Goal: Communication & Community: Ask a question

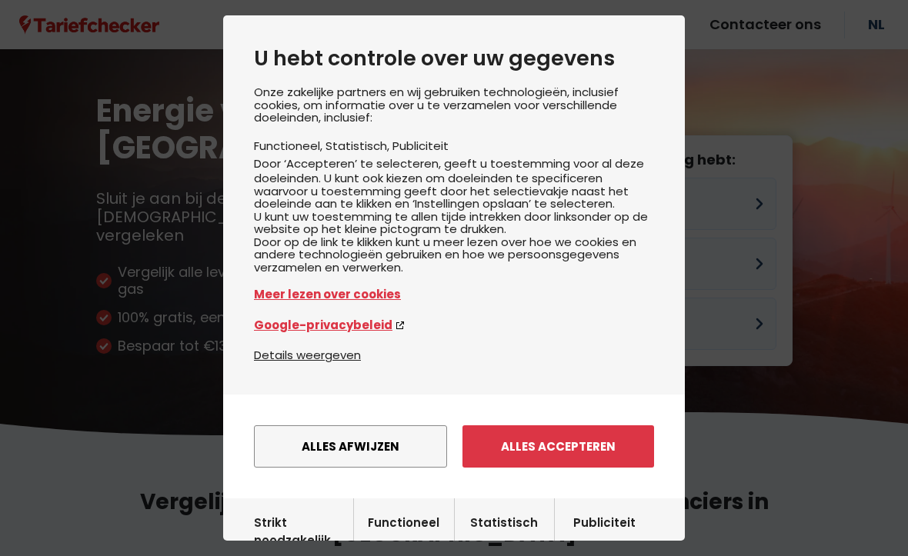
click at [547, 465] on button "Alles accepteren" at bounding box center [558, 446] width 192 height 42
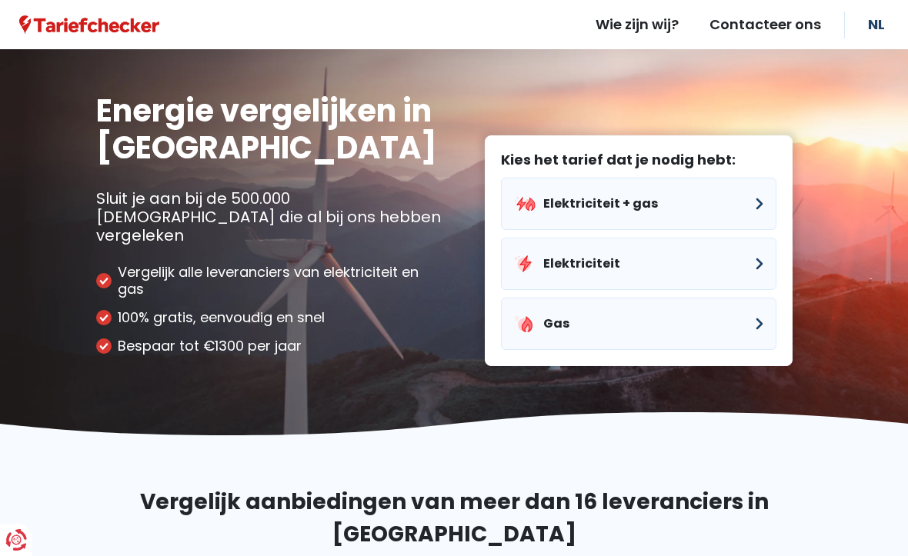
click at [562, 246] on button "Elektriciteit" at bounding box center [638, 264] width 275 height 52
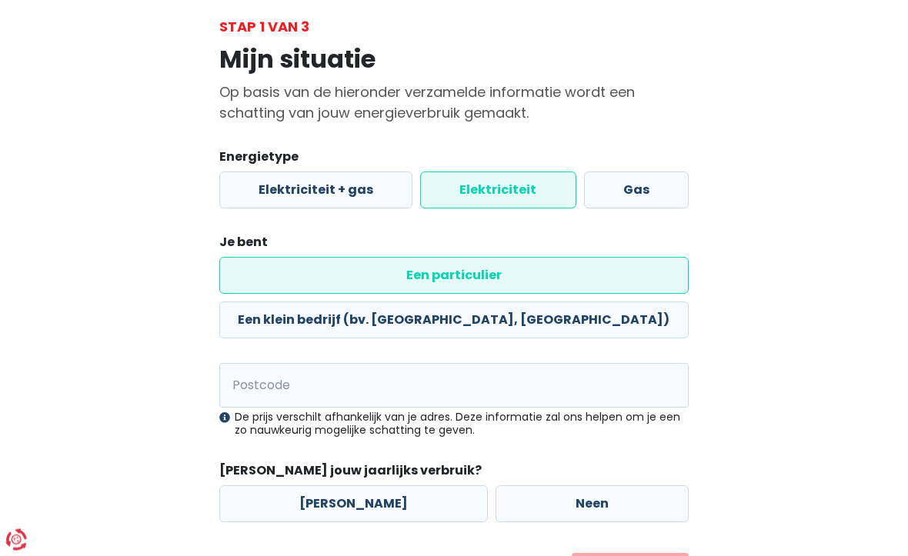
scroll to position [82, 0]
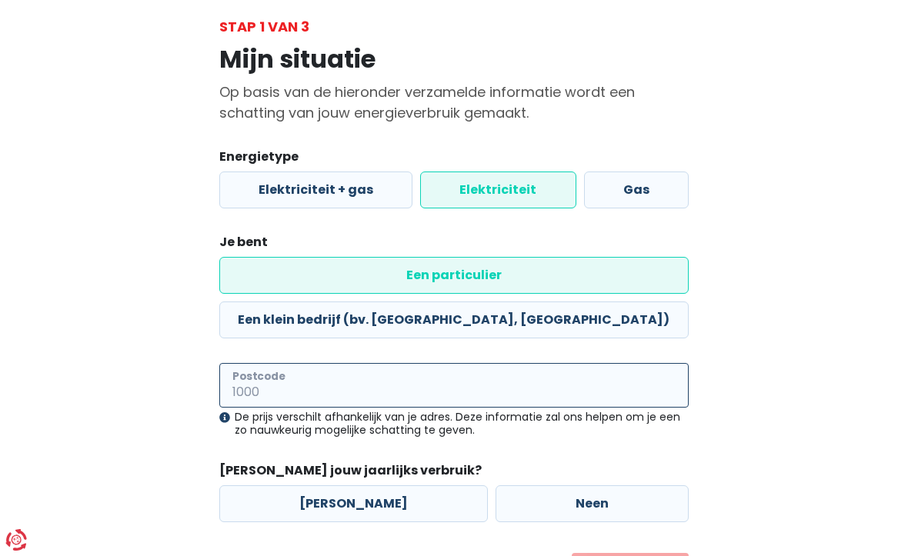
click at [251, 363] on input "Postcode" at bounding box center [453, 385] width 469 height 45
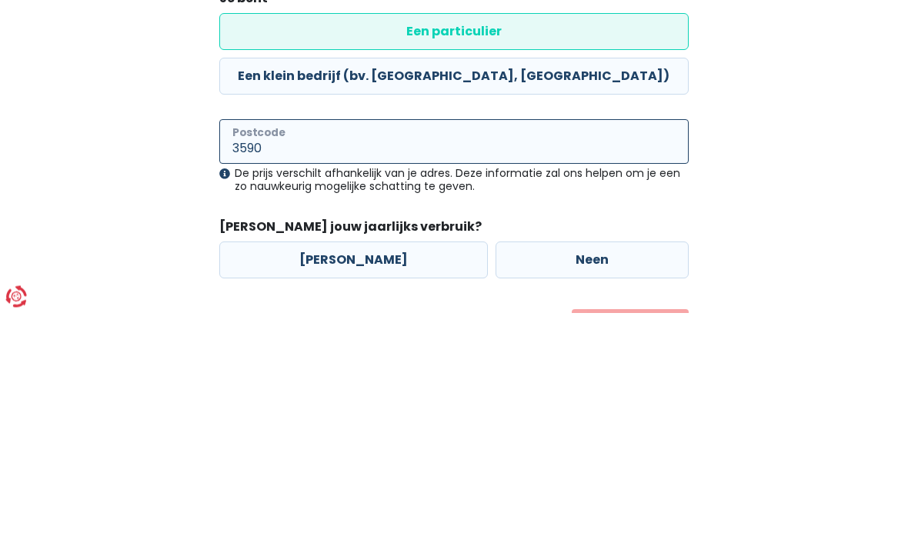
type input "3590"
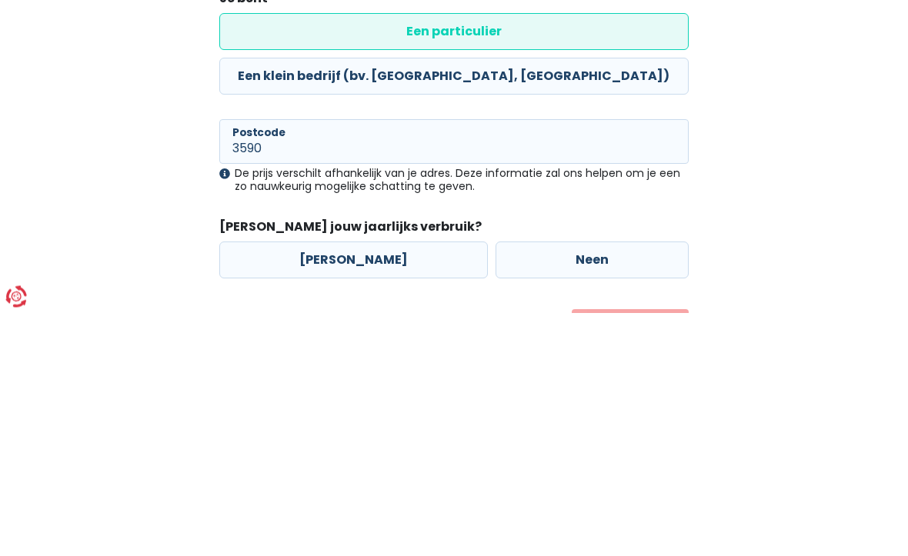
click at [141, 182] on div "Mijn situatie Op basis van de hieronder verzamelde informatie wordt een schatti…" at bounding box center [454, 314] width 738 height 555
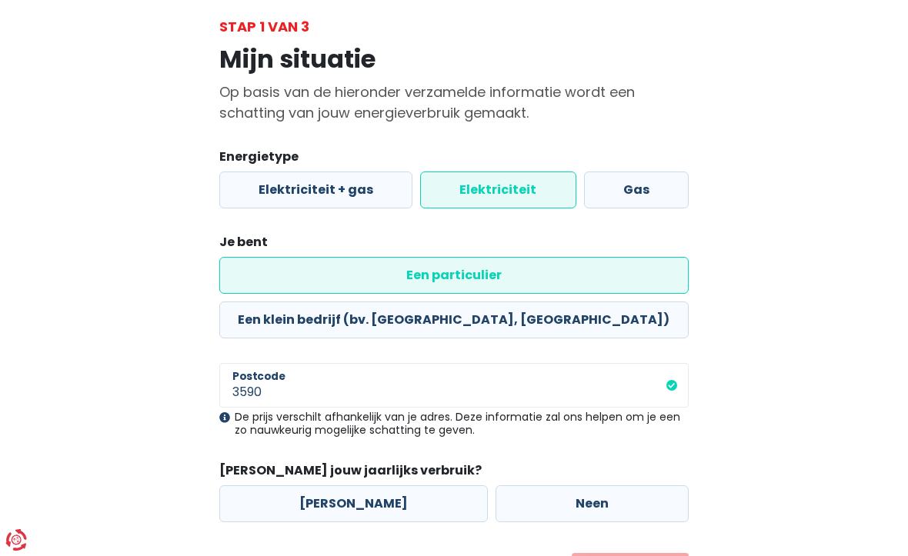
click at [327, 485] on label "Ja" at bounding box center [353, 503] width 268 height 37
click at [327, 485] on input "Ja" at bounding box center [353, 503] width 268 height 37
radio input "true"
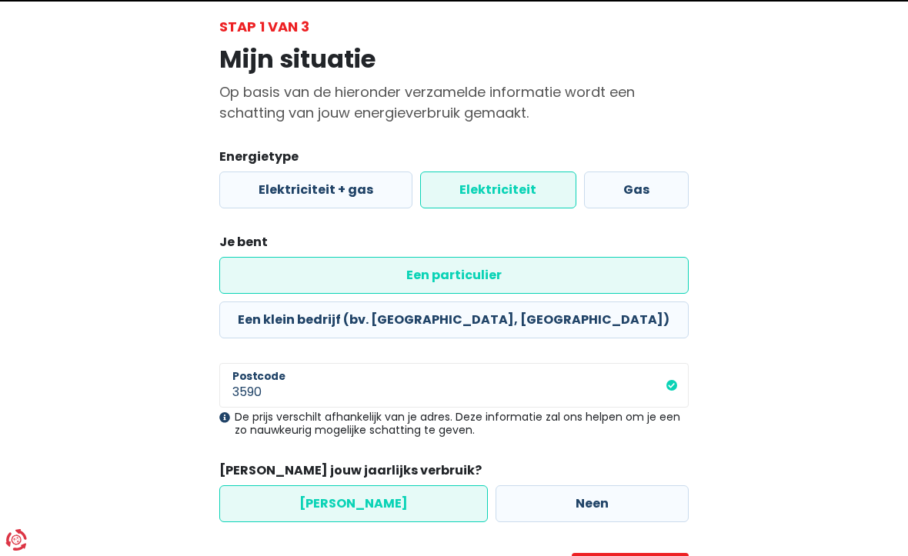
select select
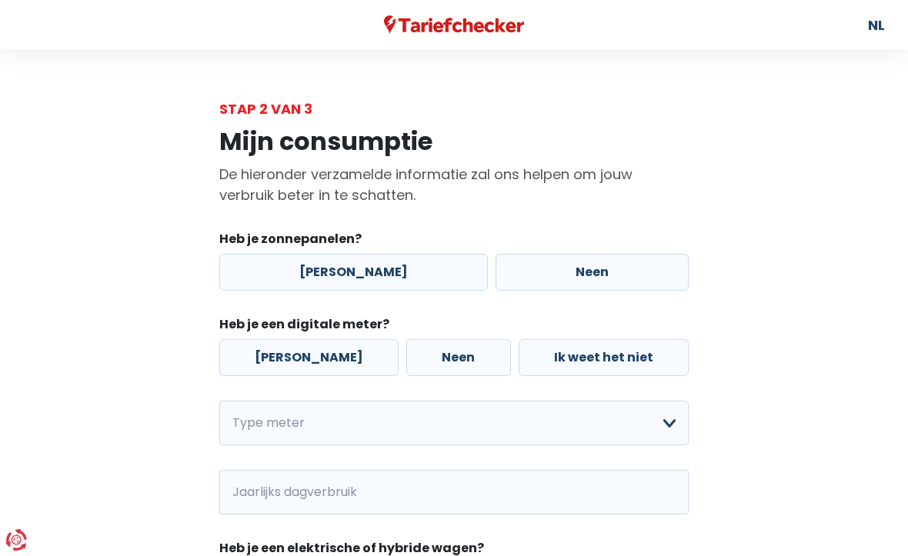
click at [558, 281] on label "Neen" at bounding box center [591, 272] width 193 height 37
click at [558, 281] on input "Neen" at bounding box center [591, 272] width 193 height 37
radio input "true"
click at [278, 365] on label "Ja" at bounding box center [308, 357] width 179 height 37
click at [278, 365] on input "Ja" at bounding box center [308, 357] width 179 height 37
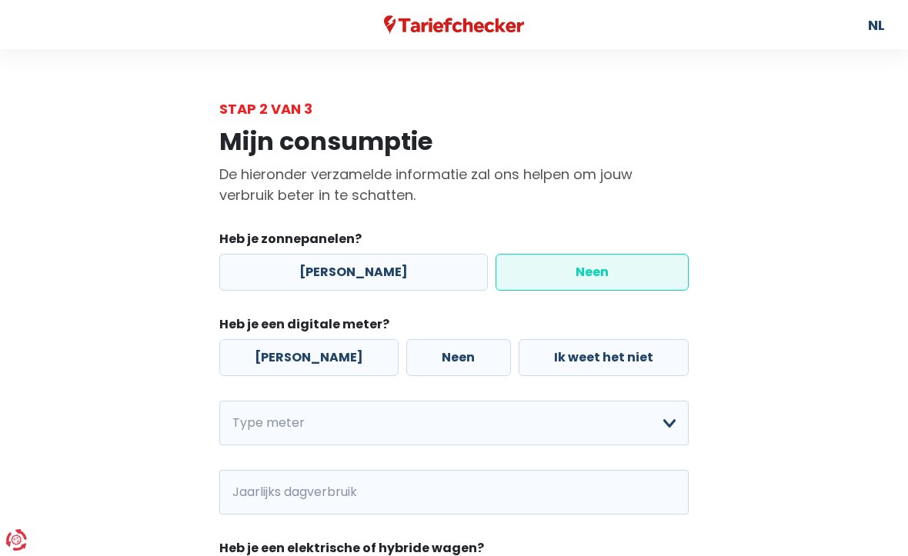
radio input "true"
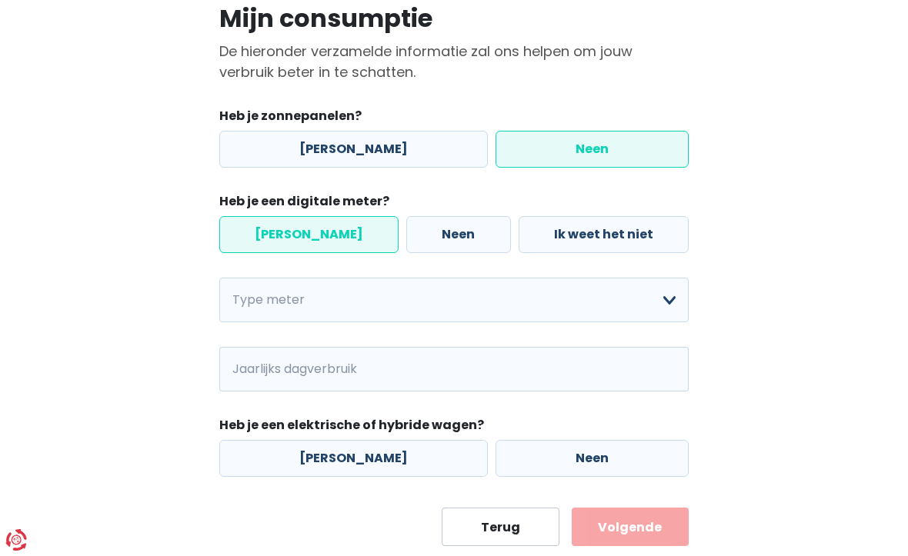
scroll to position [124, 0]
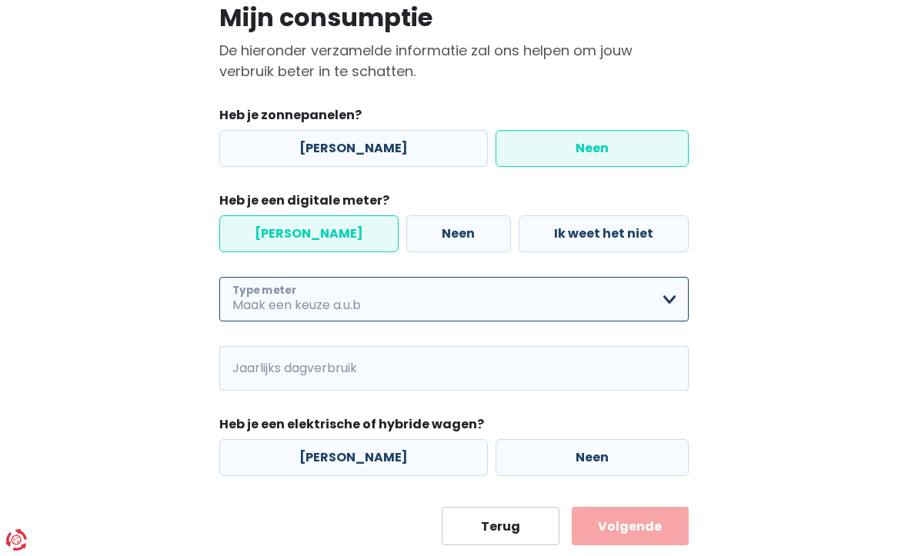
click at [665, 307] on select "Enkelvoudig Tweevoudig Enkelvoudig + uitsluitend nachttarief Tweevoudig + uitsl…" at bounding box center [453, 299] width 469 height 45
select select "day_night_bi_shift_exclusive_night"
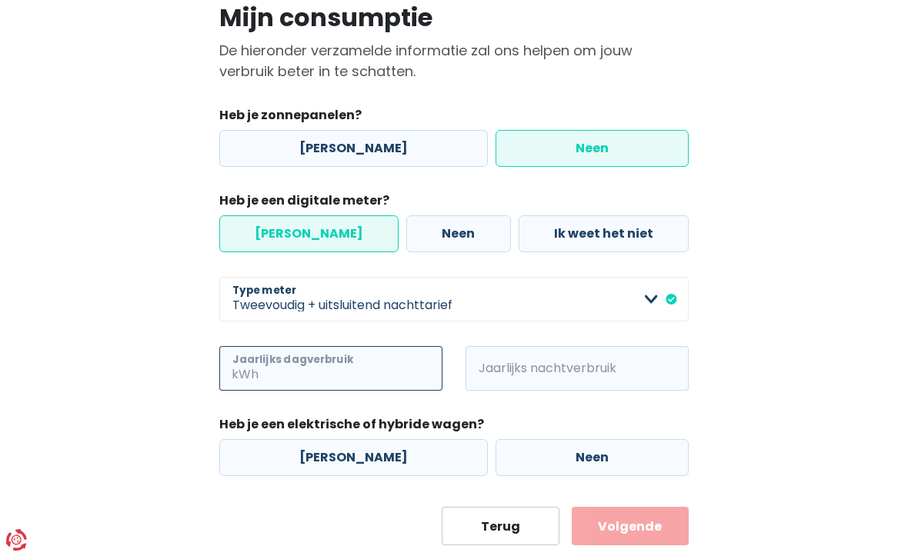
click at [274, 377] on input "Jaarlijks dagverbruik" at bounding box center [352, 368] width 181 height 45
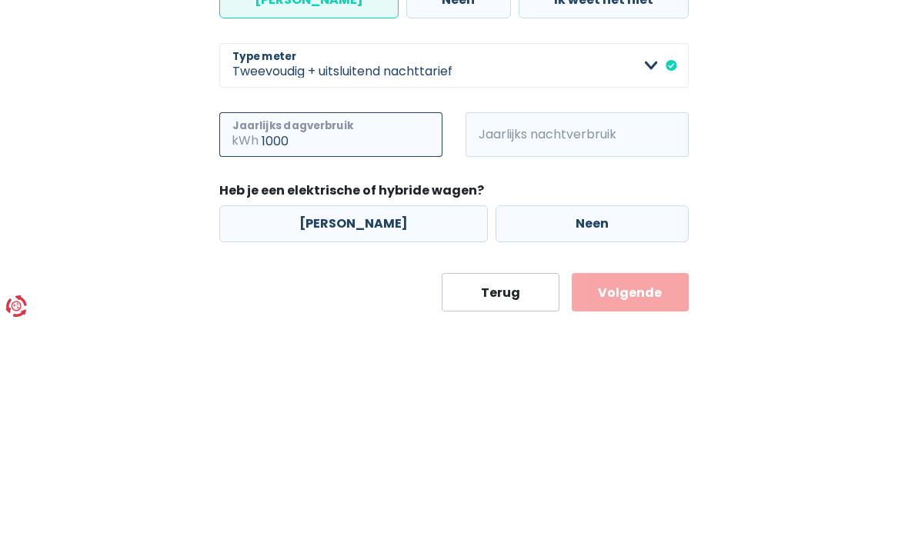
type input "1000"
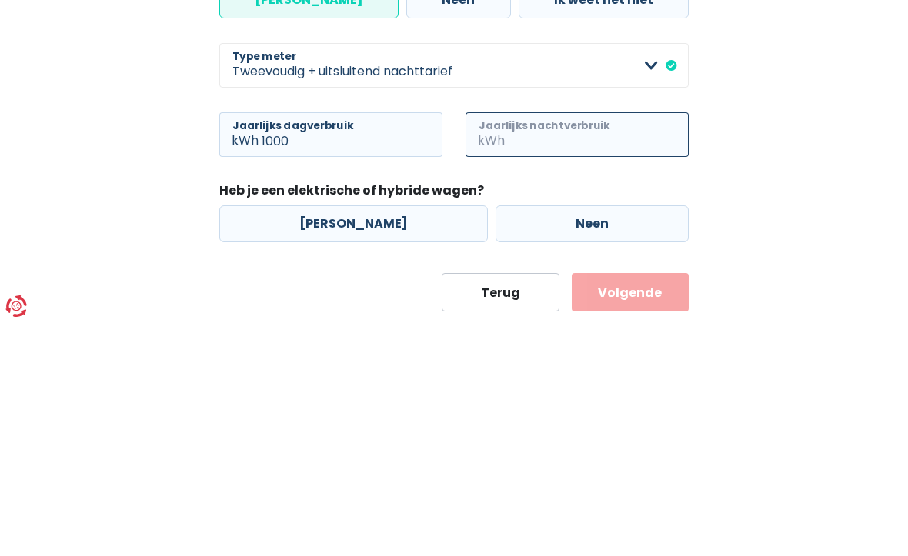
click at [513, 346] on input "Jaarlijks nachtverbruik" at bounding box center [598, 368] width 181 height 45
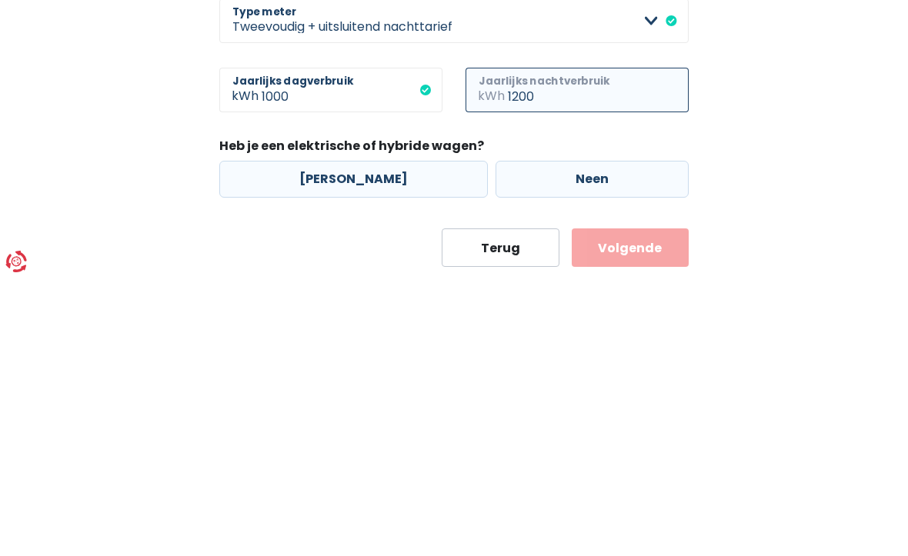
scroll to position [135, 0]
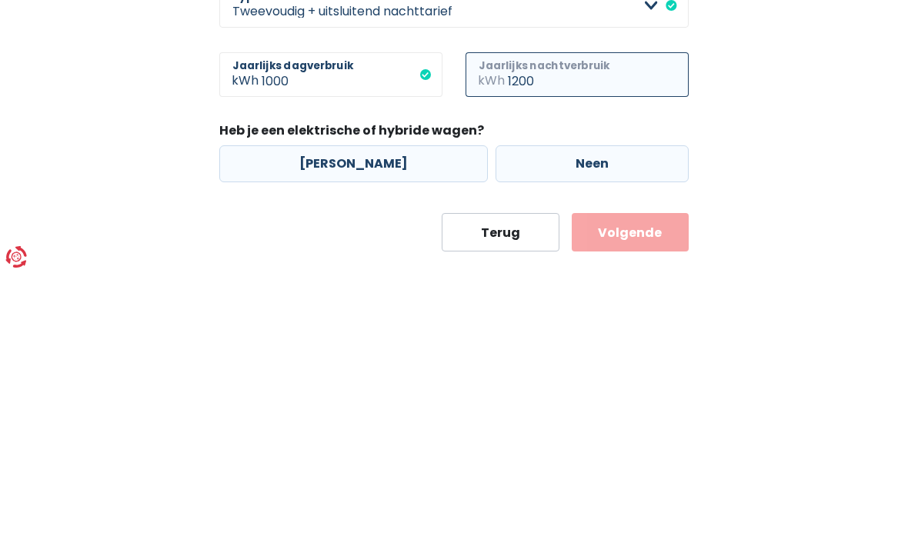
type input "1200"
click at [552, 428] on label "Neen" at bounding box center [591, 446] width 193 height 37
click at [552, 428] on input "Neen" at bounding box center [591, 446] width 193 height 37
radio input "true"
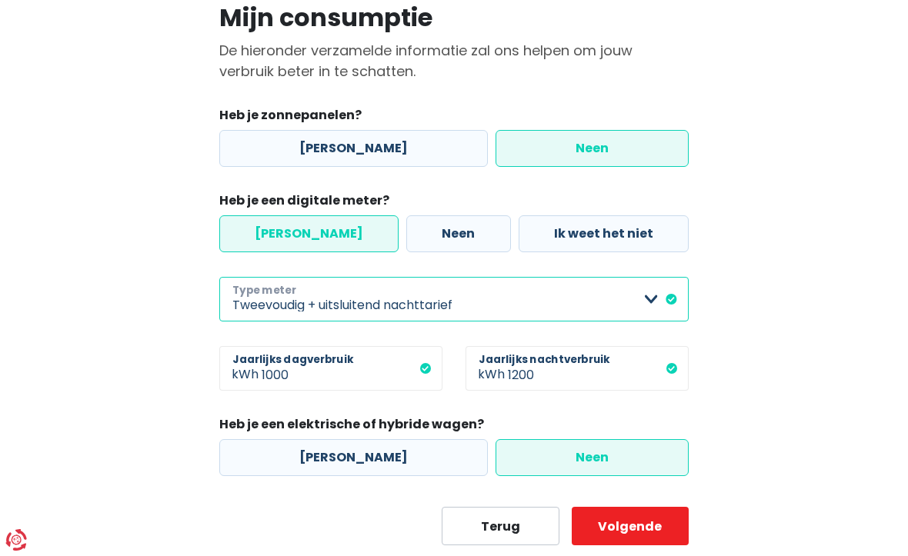
click at [287, 311] on select "Enkelvoudig Tweevoudig Enkelvoudig + uitsluitend nachttarief Tweevoudig + uitsl…" at bounding box center [453, 299] width 469 height 45
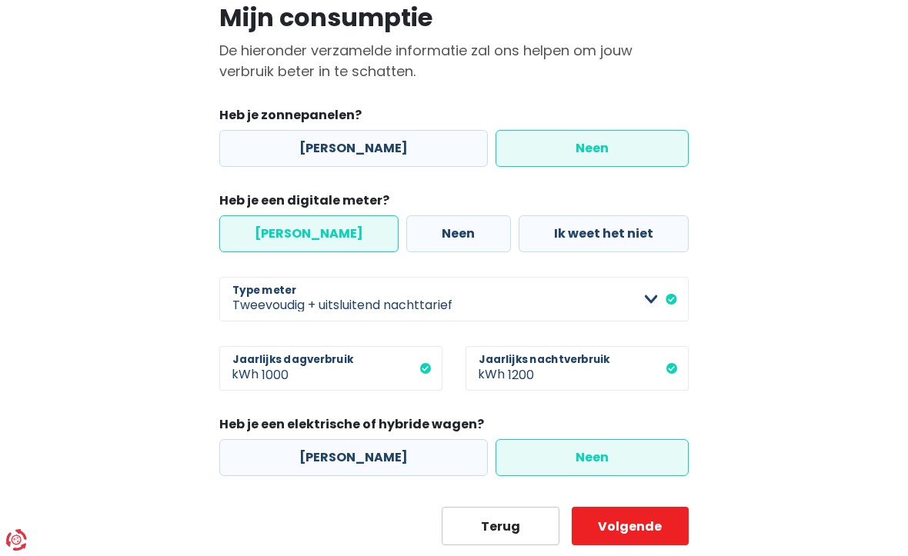
click at [616, 527] on button "Volgende" at bounding box center [629, 526] width 117 height 38
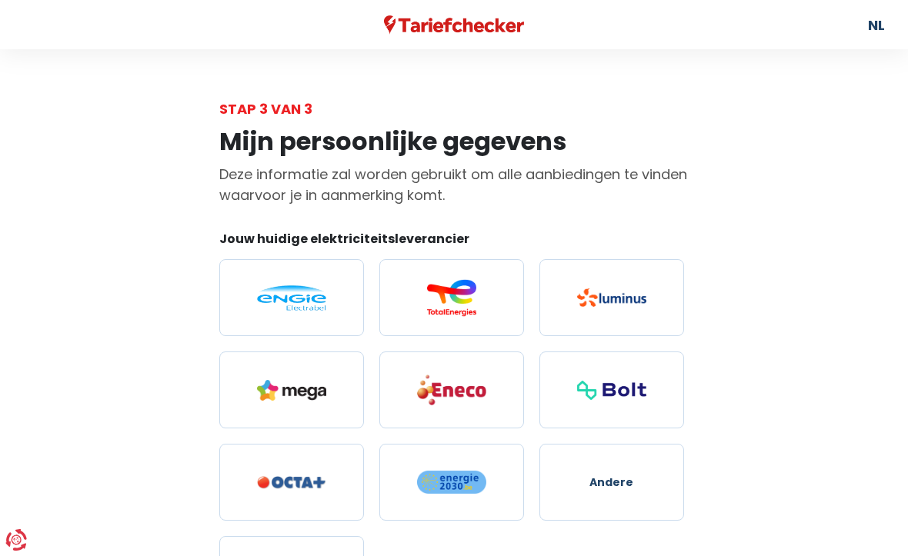
select select "day_night_bi_shift_exclusive_night"
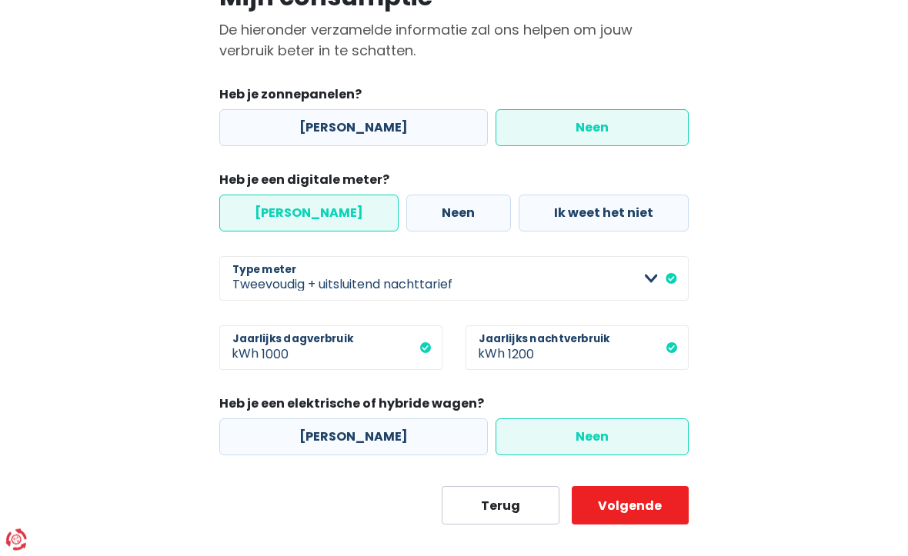
scroll to position [165, 0]
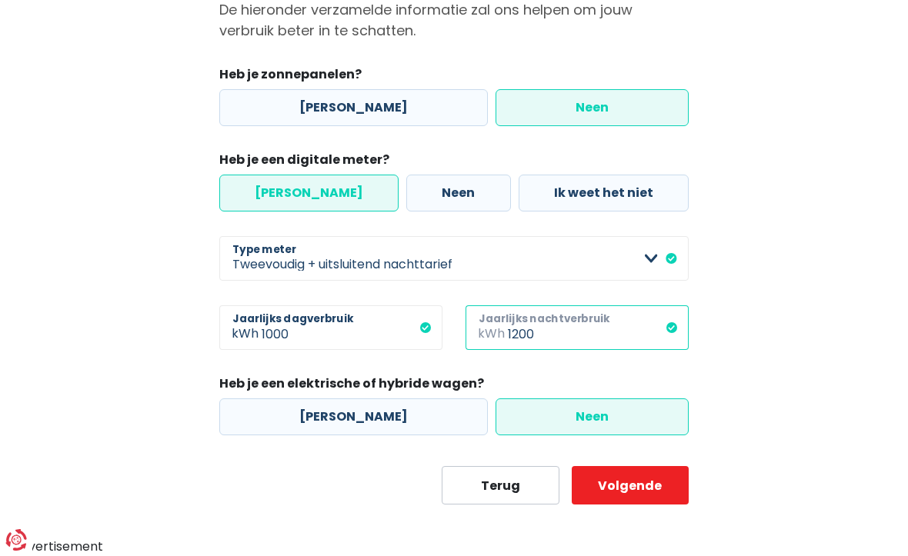
click at [567, 345] on input "1200" at bounding box center [598, 327] width 181 height 45
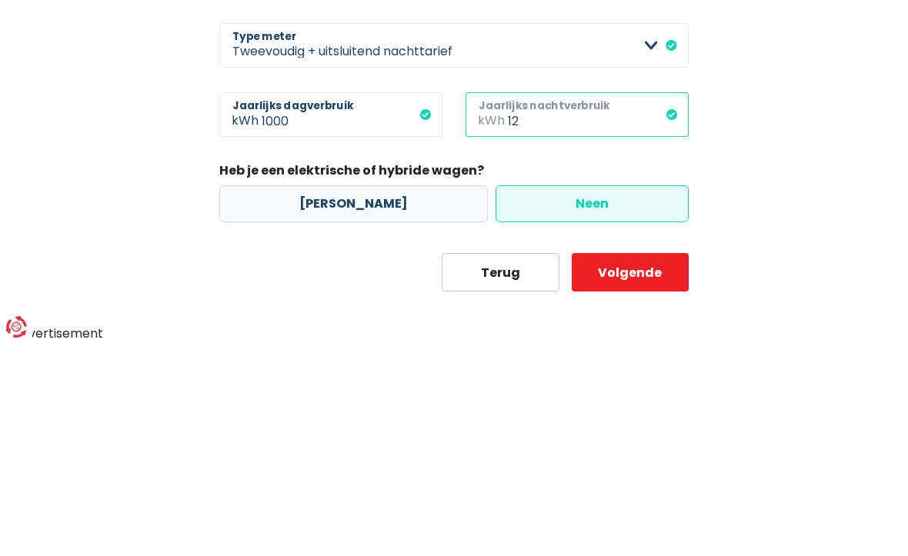
type input "1"
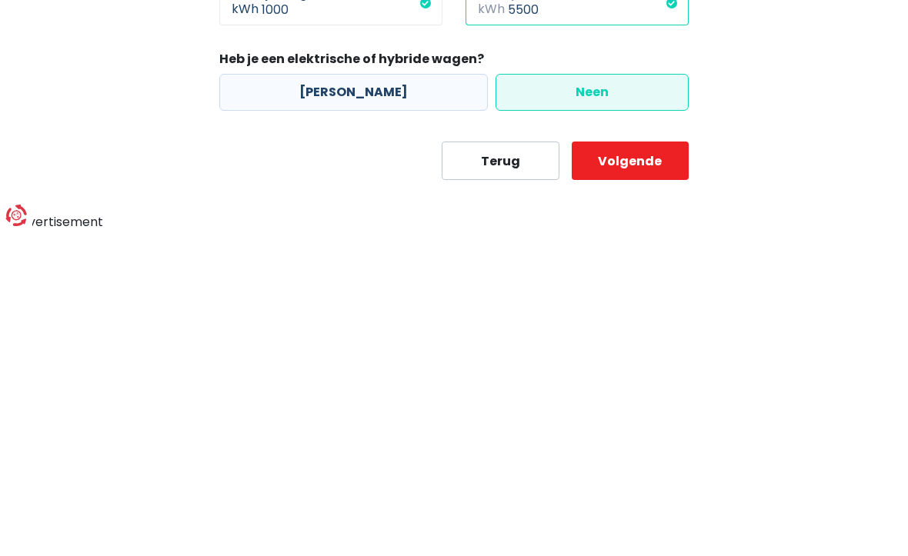
type input "5500"
click at [623, 466] on button "Volgende" at bounding box center [629, 485] width 117 height 38
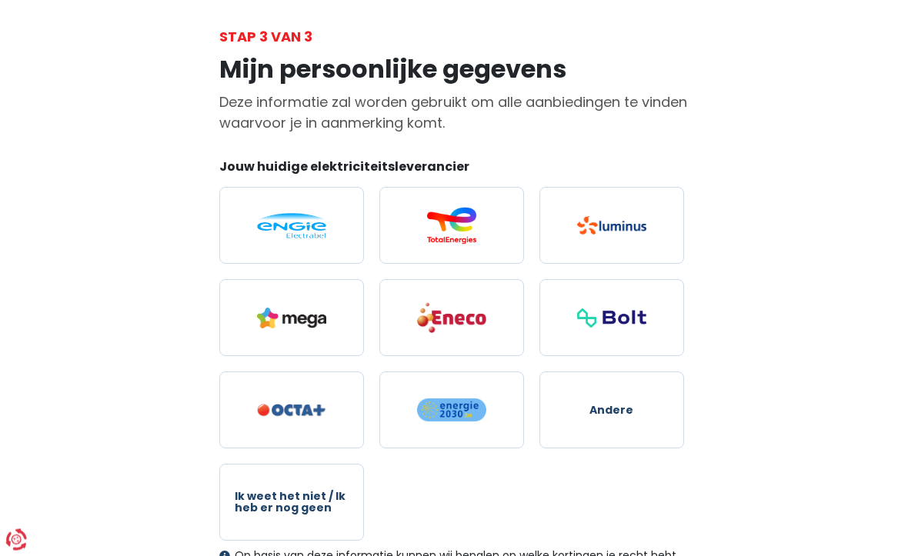
scroll to position [73, 0]
click at [277, 230] on img at bounding box center [291, 224] width 69 height 25
click at [277, 230] on input "radio" at bounding box center [291, 224] width 145 height 77
radio input "true"
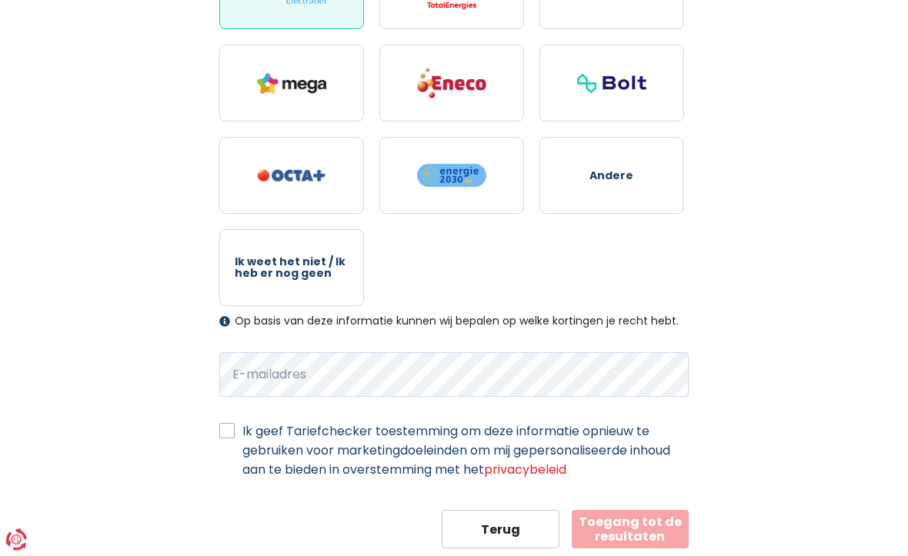
scroll to position [309, 0]
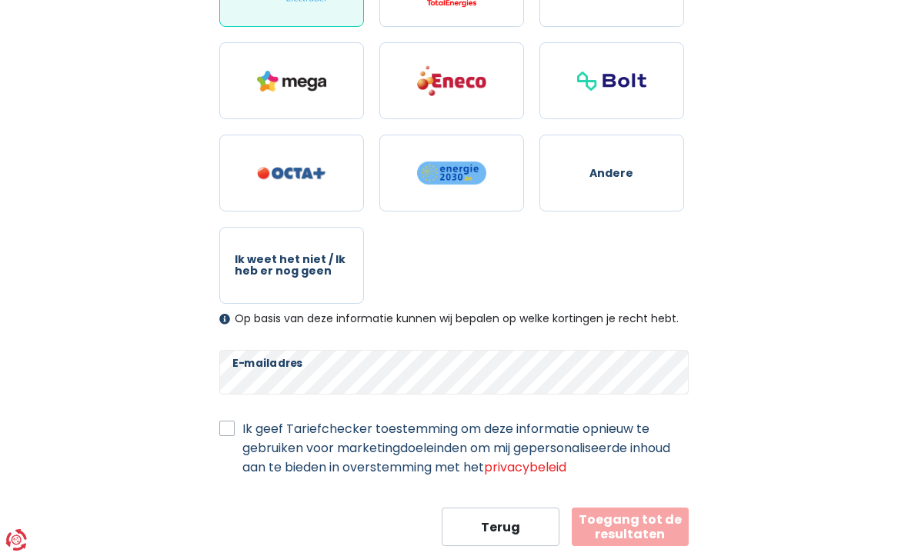
click at [242, 431] on label "Ik geef Tariefchecker toestemming om deze informatie opnieuw te gebruiken voor …" at bounding box center [465, 448] width 446 height 58
click at [219, 431] on input "Ik geef Tariefchecker toestemming om deze informatie opnieuw te gebruiken voor …" at bounding box center [226, 426] width 15 height 15
checkbox input "true"
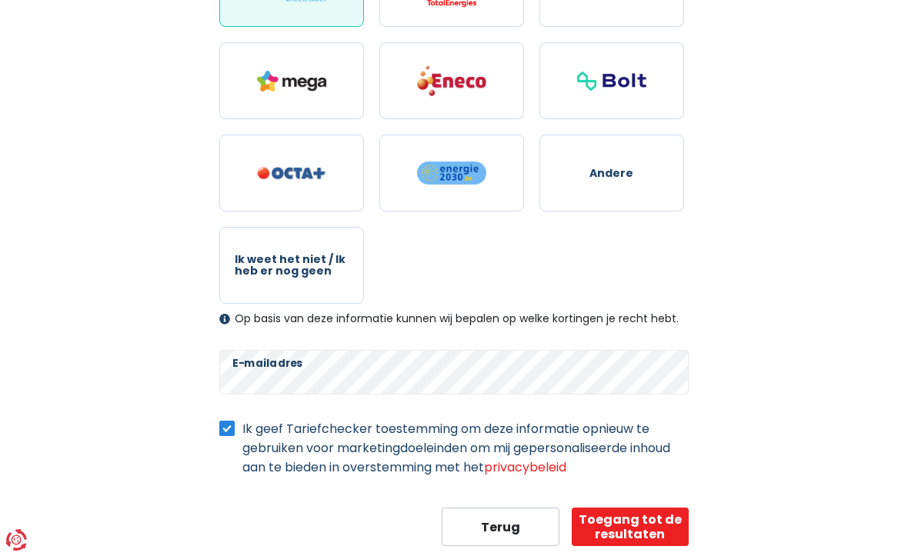
click at [621, 525] on button "Toegang tot de resultaten" at bounding box center [629, 527] width 117 height 38
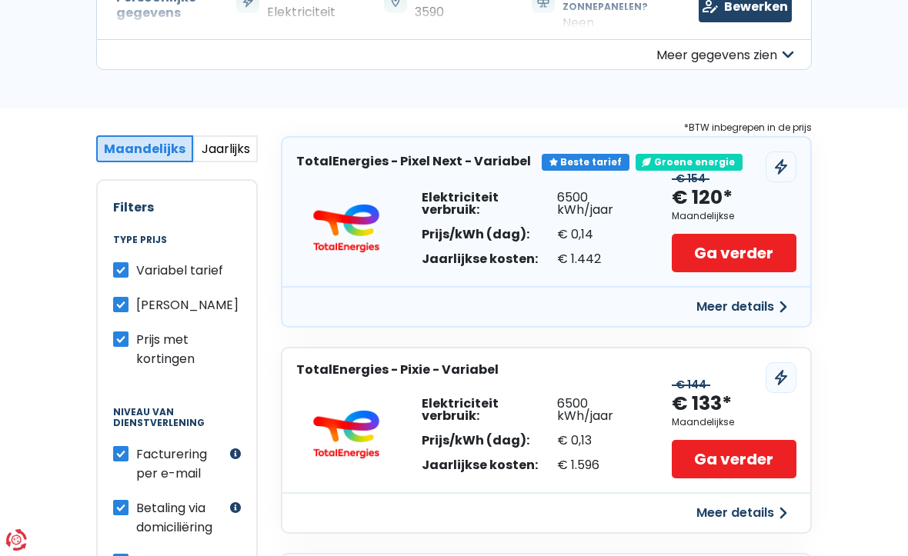
scroll to position [188, 0]
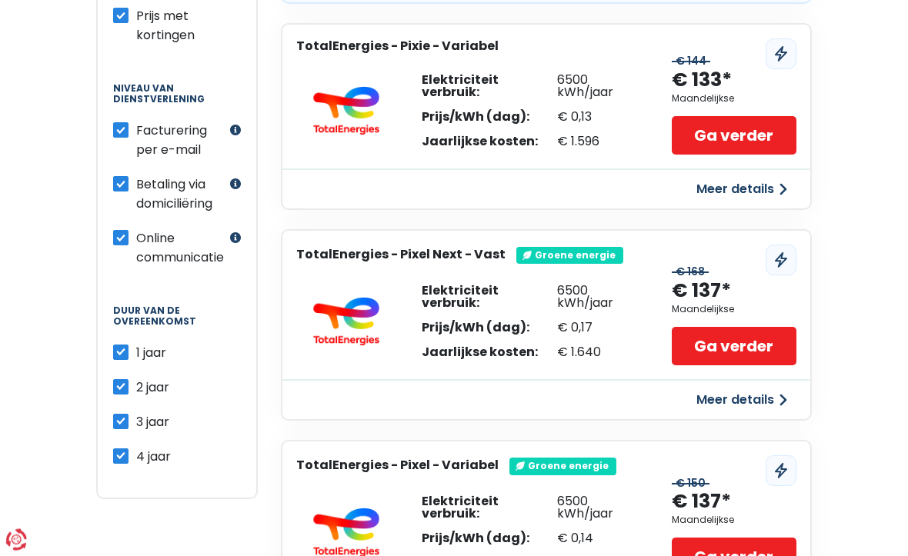
scroll to position [518, 0]
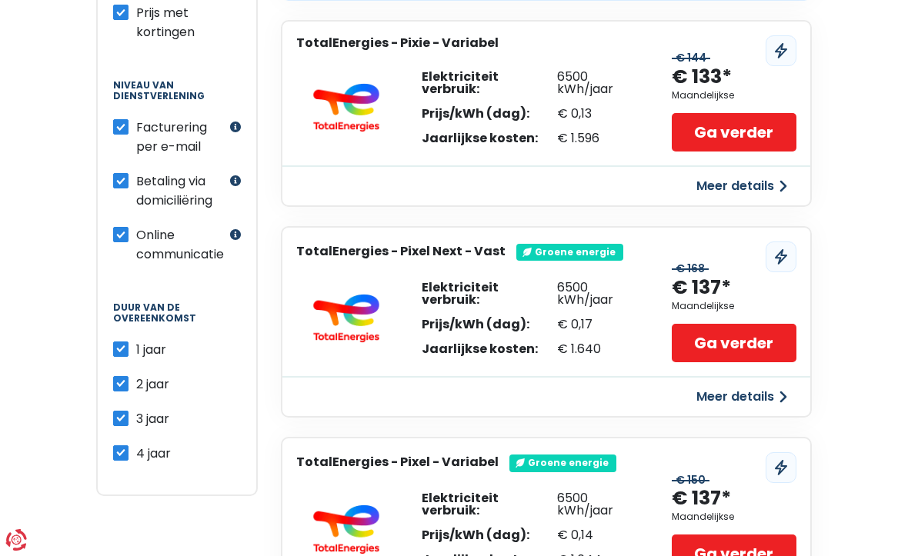
click at [136, 454] on label "4 jaar" at bounding box center [153, 453] width 35 height 19
click at [123, 454] on input "4 jaar" at bounding box center [120, 451] width 15 height 15
checkbox input "false"
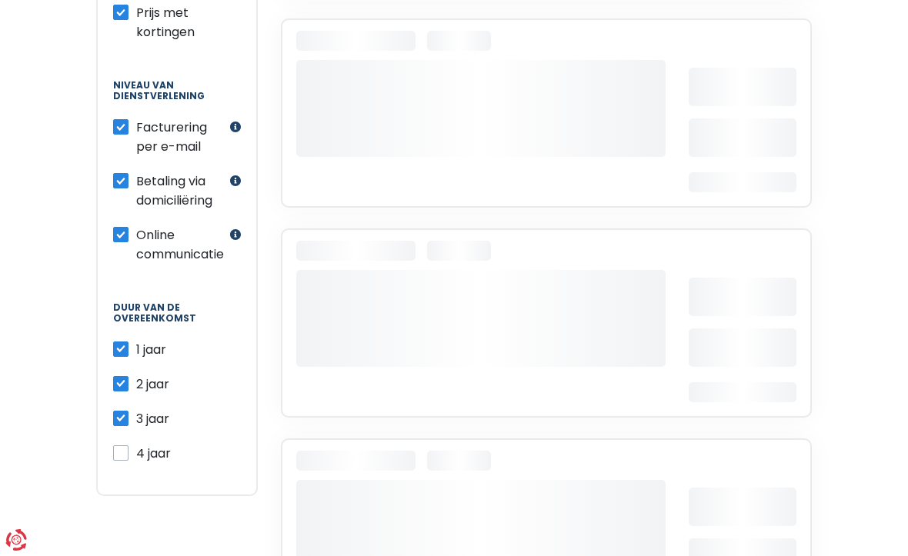
click at [136, 421] on label "3 jaar" at bounding box center [152, 418] width 33 height 19
click at [126, 421] on input "3 jaar" at bounding box center [120, 416] width 15 height 15
checkbox input "false"
click at [136, 385] on label "2 jaar" at bounding box center [152, 384] width 33 height 19
click at [117, 385] on input "2 jaar" at bounding box center [120, 382] width 15 height 15
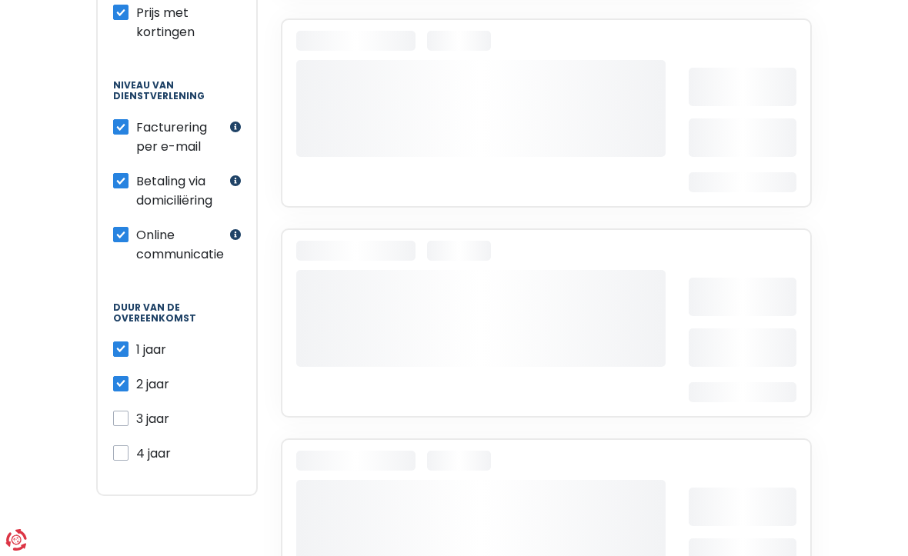
checkbox input "false"
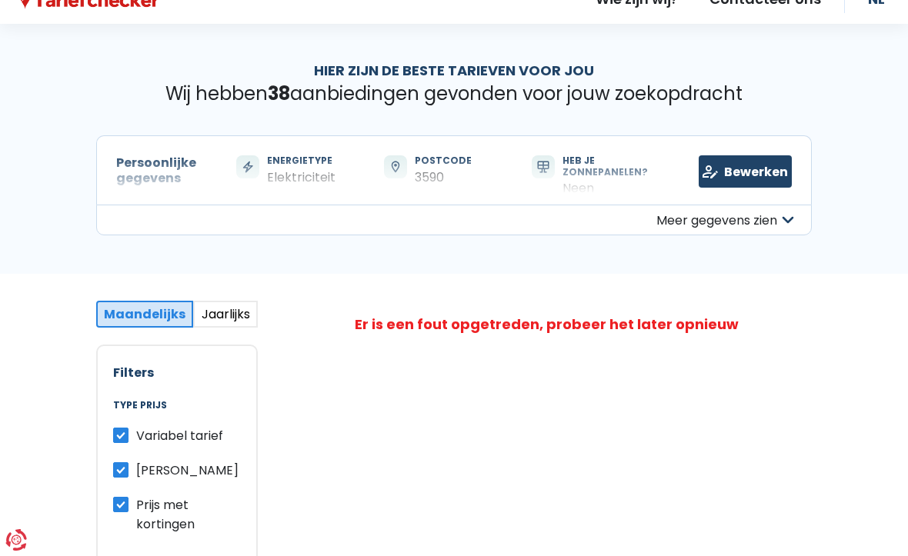
scroll to position [22, 0]
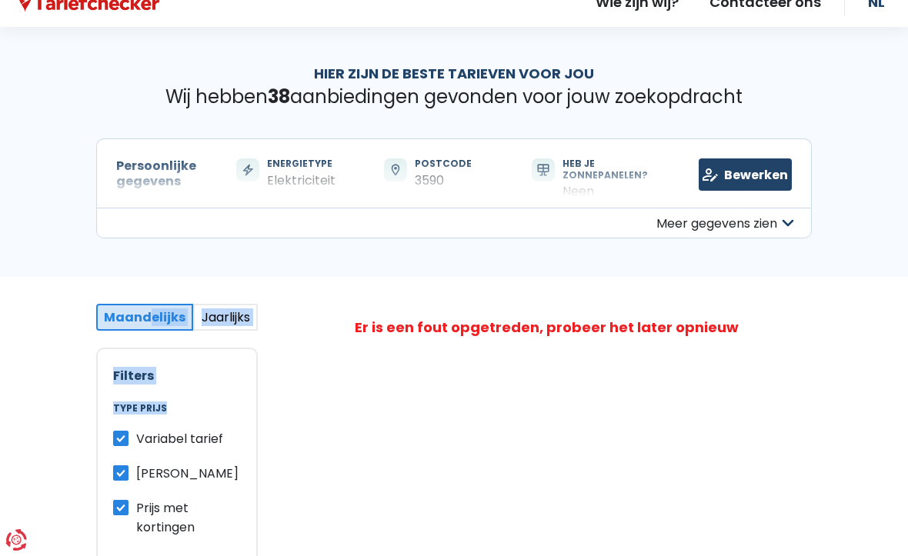
click at [35, 189] on div "Hier zijn de beste tarieven voor jou Wij hebben 38 aanbiedingen gevonden voor j…" at bounding box center [454, 152] width 908 height 250
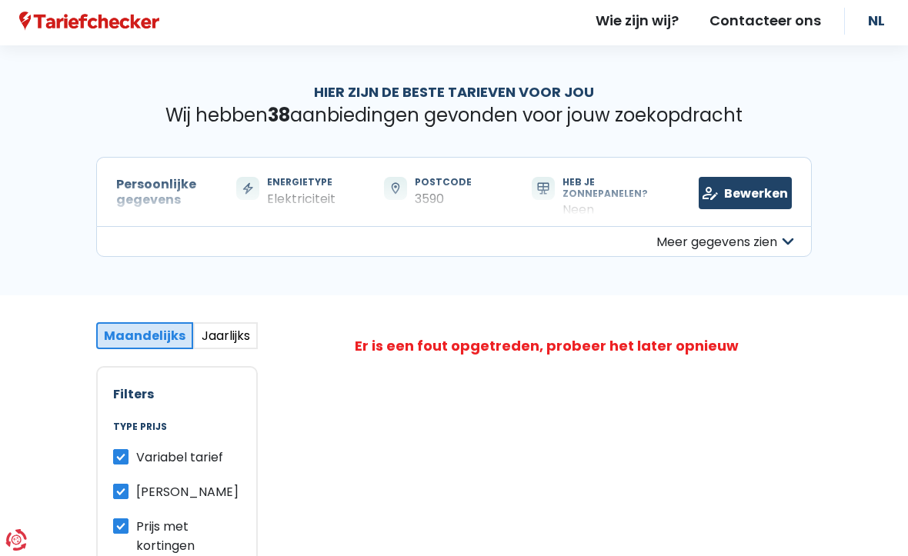
scroll to position [0, 0]
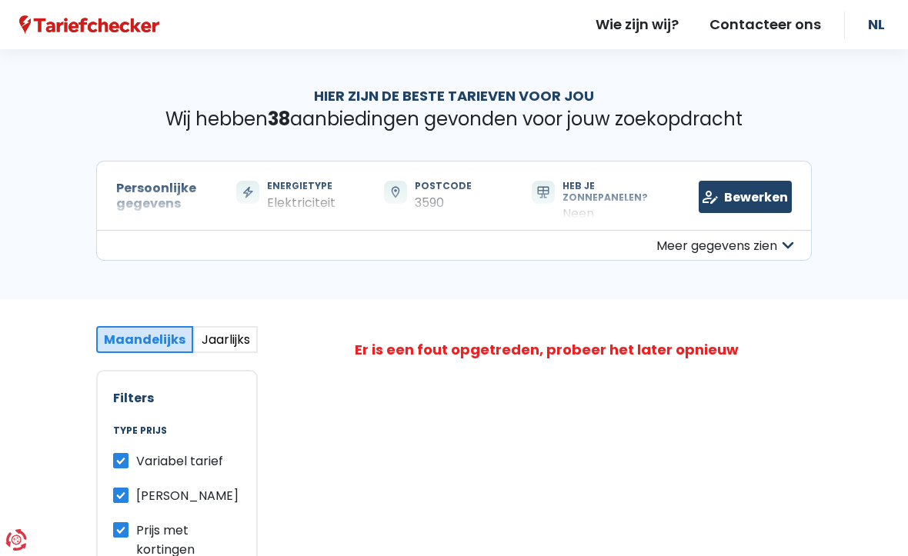
click at [738, 206] on link "Bewerken" at bounding box center [744, 197] width 93 height 32
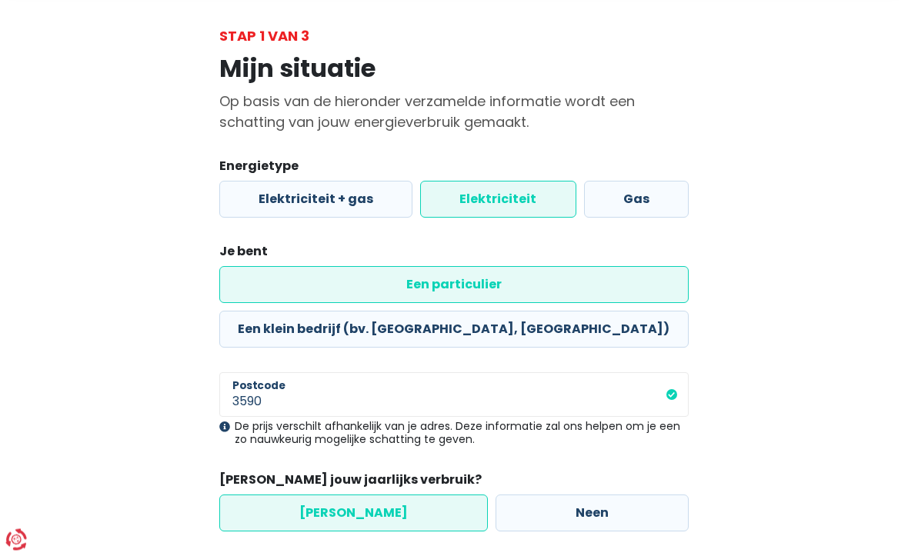
scroll to position [82, 0]
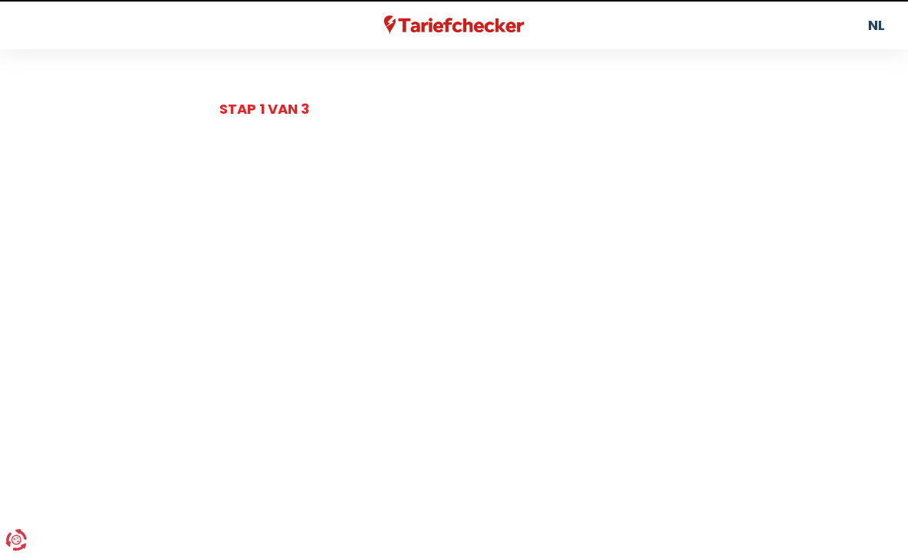
select select "day_night_bi_shift_exclusive_night"
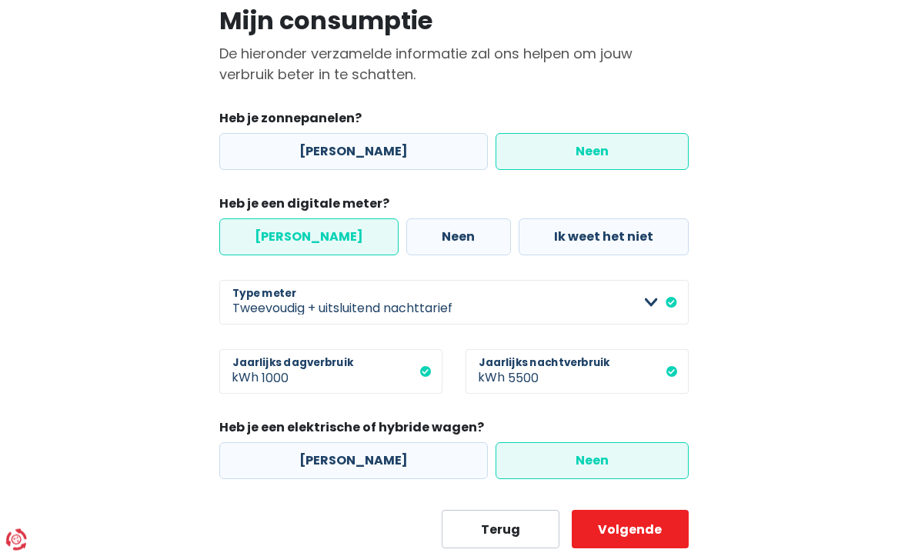
scroll to position [124, 0]
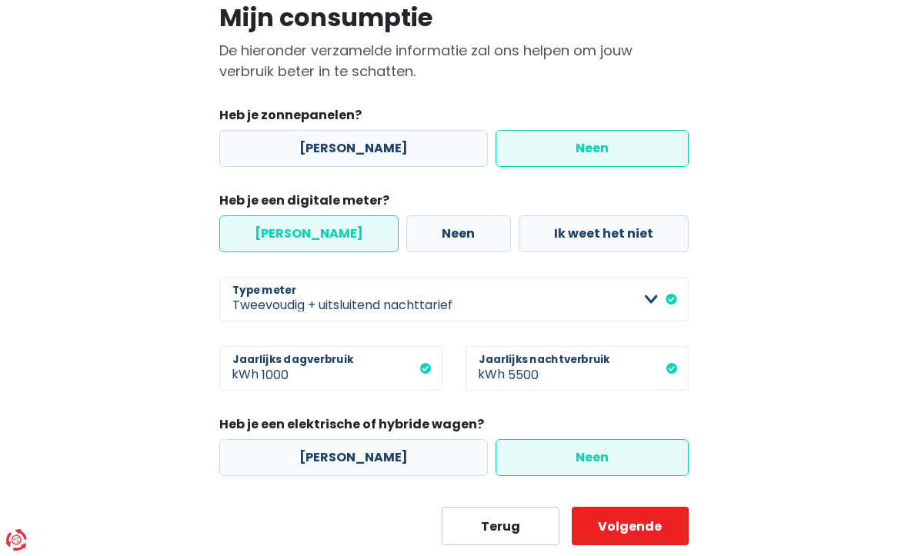
click at [634, 530] on button "Volgende" at bounding box center [629, 526] width 117 height 38
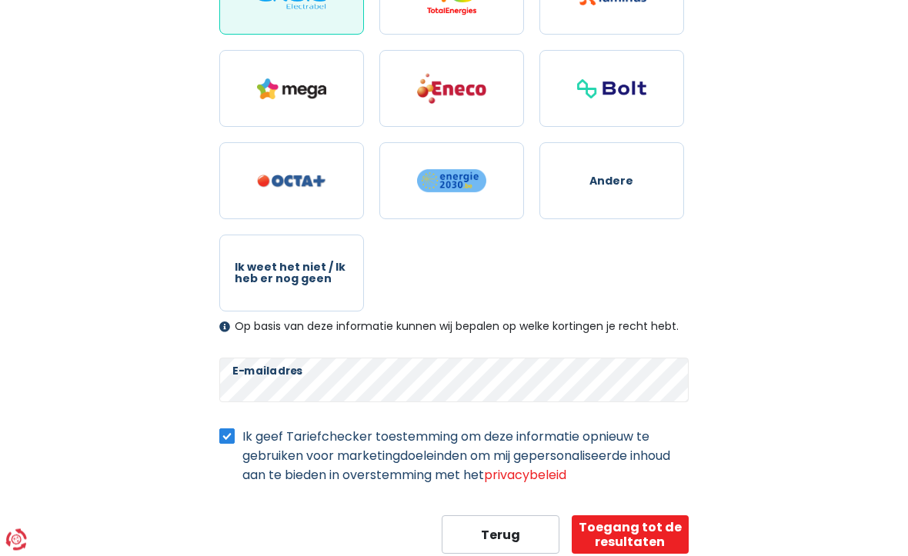
scroll to position [309, 0]
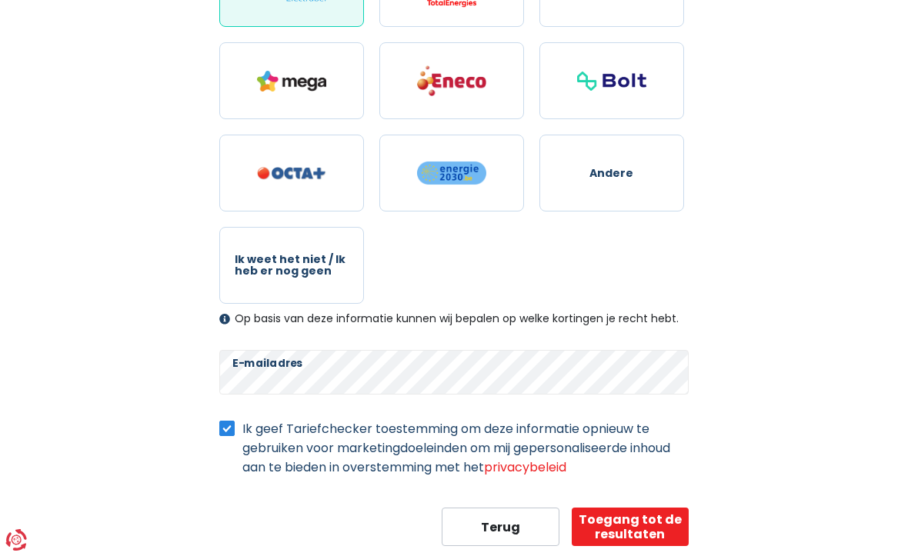
click at [630, 528] on button "Toegang tot de resultaten" at bounding box center [629, 527] width 117 height 38
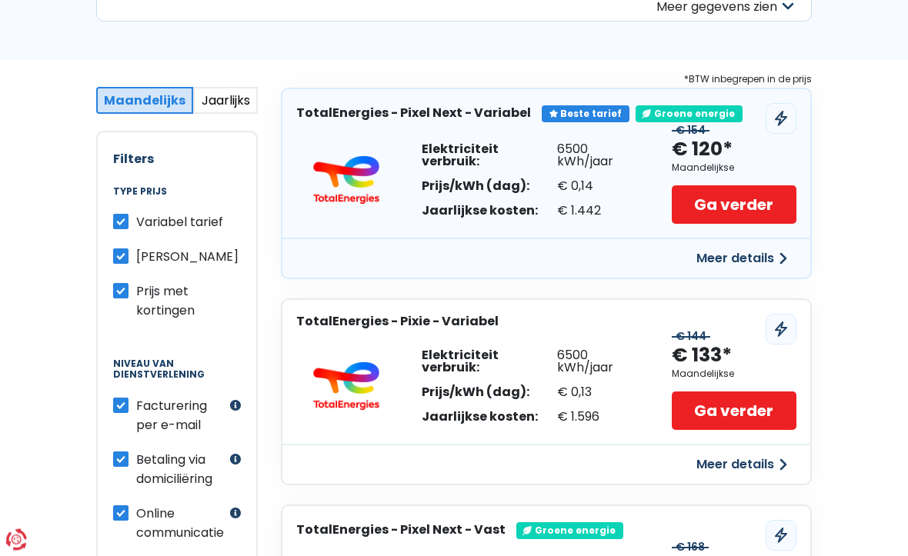
scroll to position [215, 0]
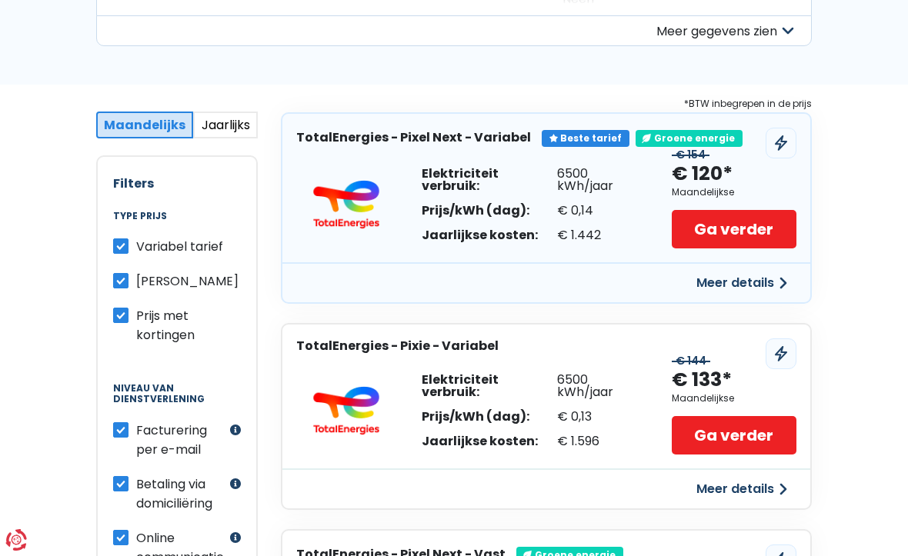
click at [728, 288] on button "Meer details" at bounding box center [741, 283] width 109 height 28
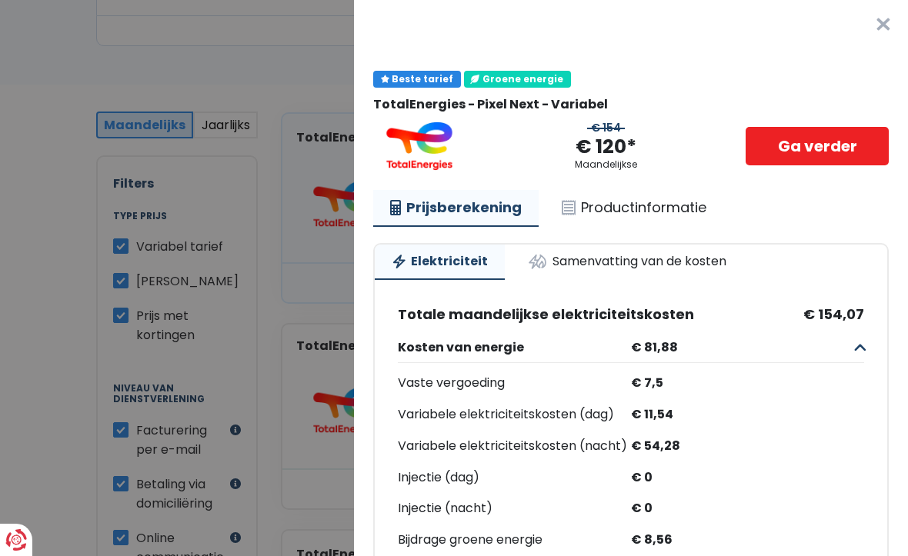
scroll to position [0, 0]
click at [861, 350] on button "Kosten van energie € 81,88" at bounding box center [631, 347] width 466 height 31
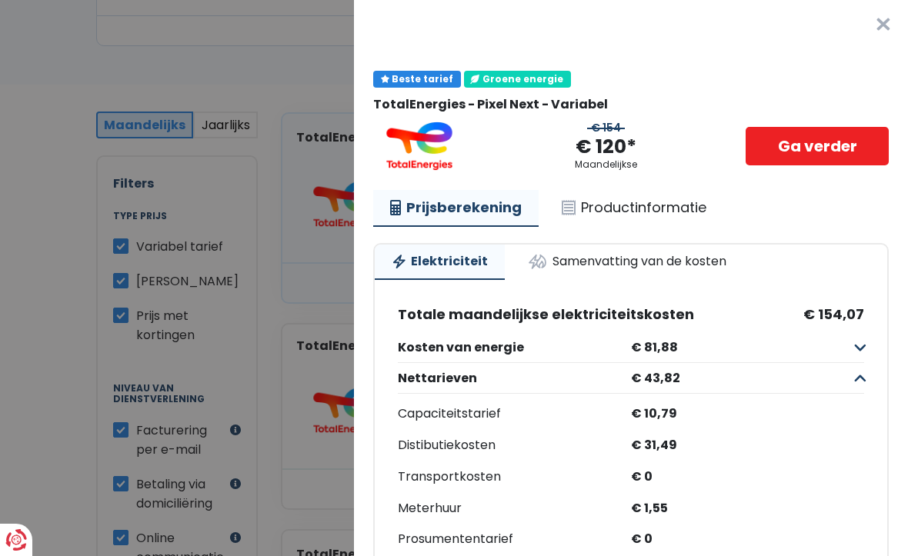
click at [618, 215] on link "Productinformatie" at bounding box center [634, 207] width 178 height 35
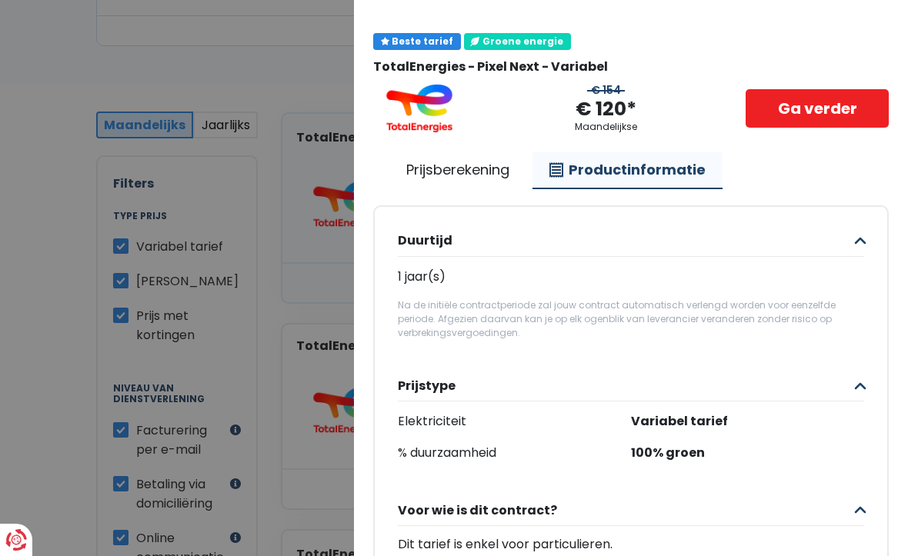
scroll to position [39, 0]
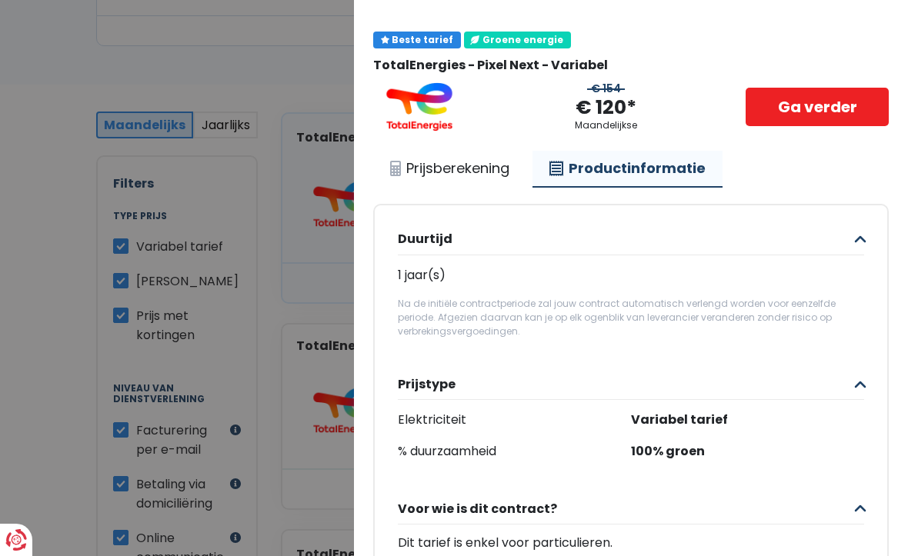
click at [443, 168] on link "Prijsberekening" at bounding box center [449, 168] width 153 height 35
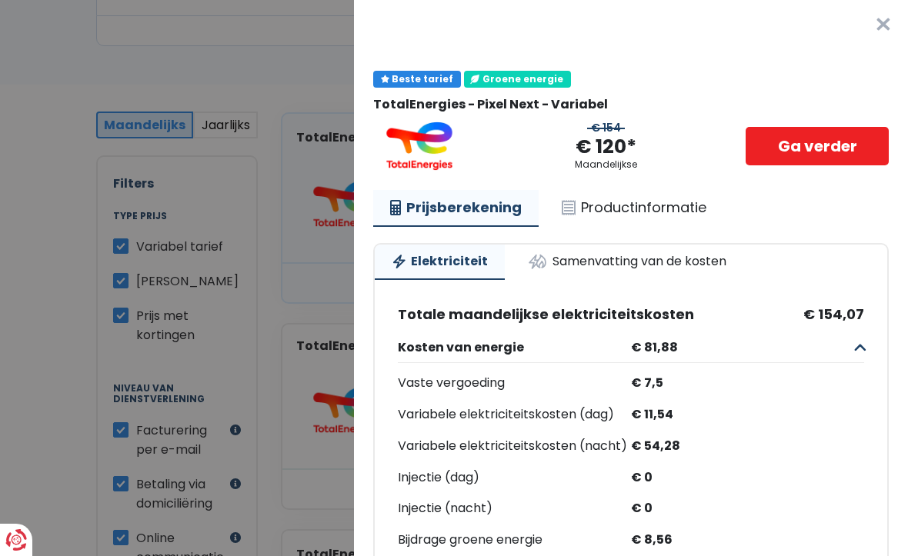
scroll to position [0, 0]
click at [623, 217] on link "Productinformatie" at bounding box center [634, 207] width 178 height 35
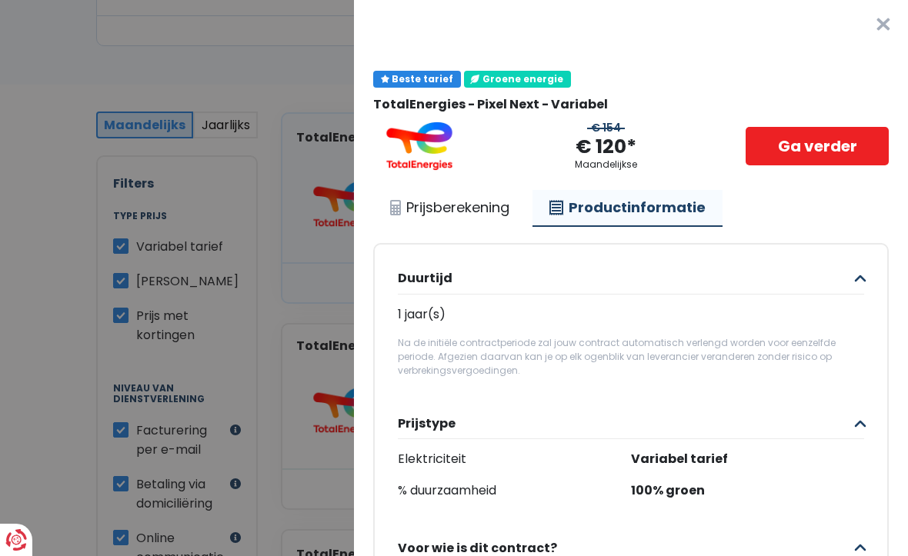
click at [795, 148] on link "Ga verder" at bounding box center [816, 146] width 143 height 38
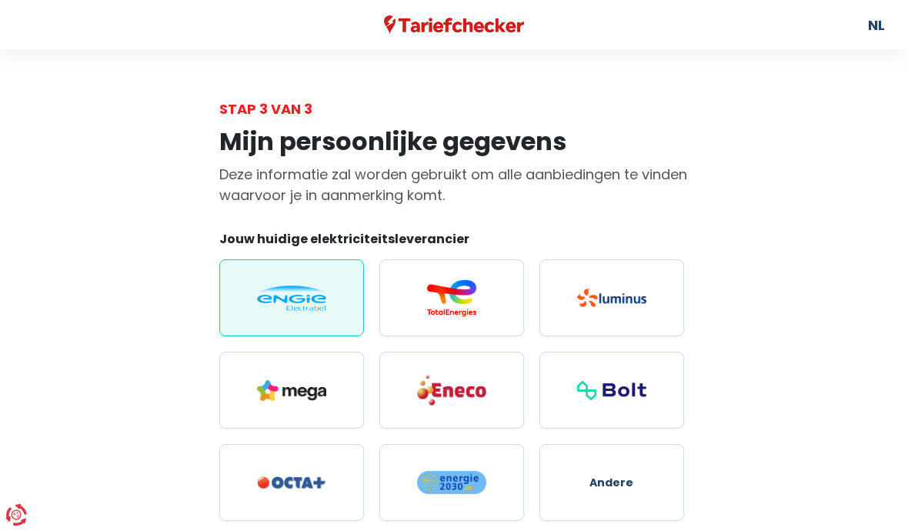
select select "day_night_bi_shift_exclusive_night"
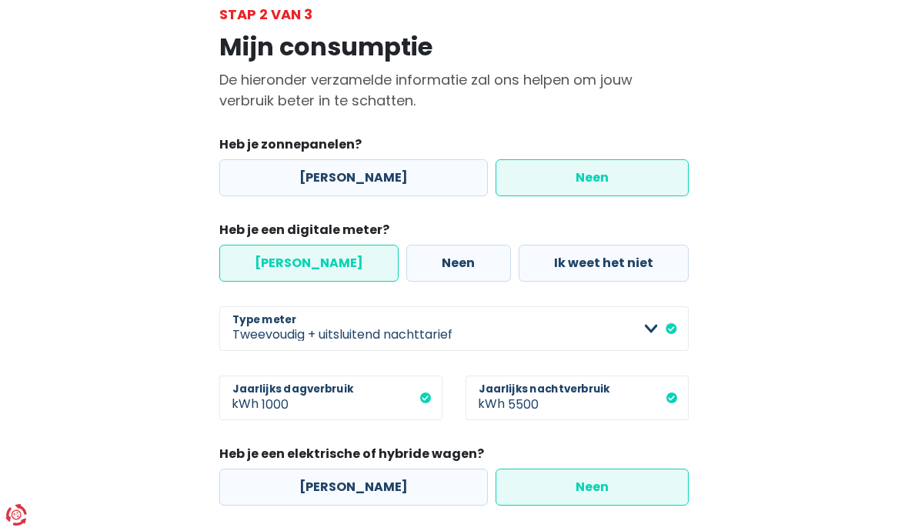
scroll to position [124, 0]
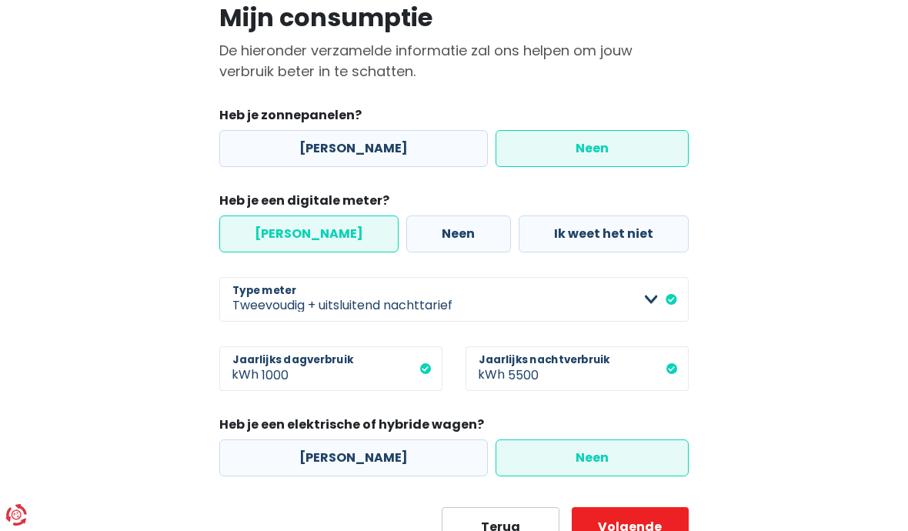
click at [493, 537] on button "Terug" at bounding box center [499, 526] width 117 height 38
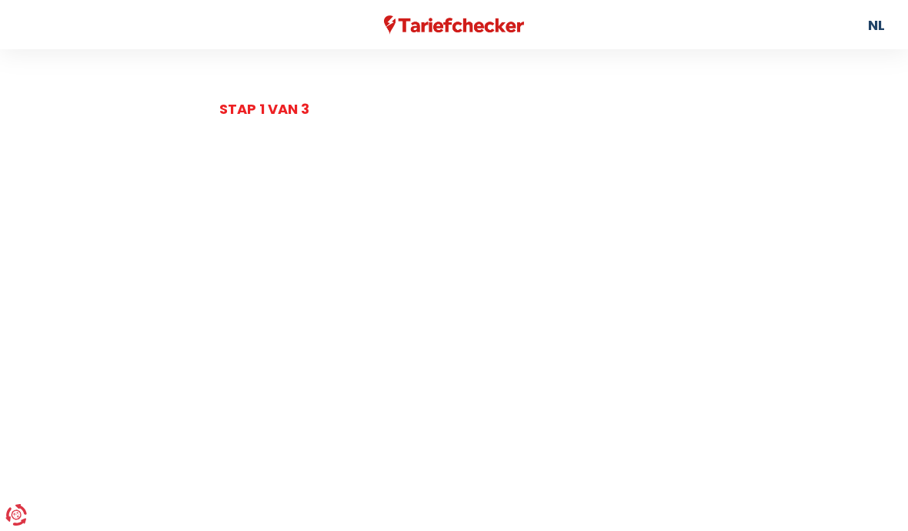
scroll to position [124, 0]
select select "day_night_bi_shift_exclusive_night"
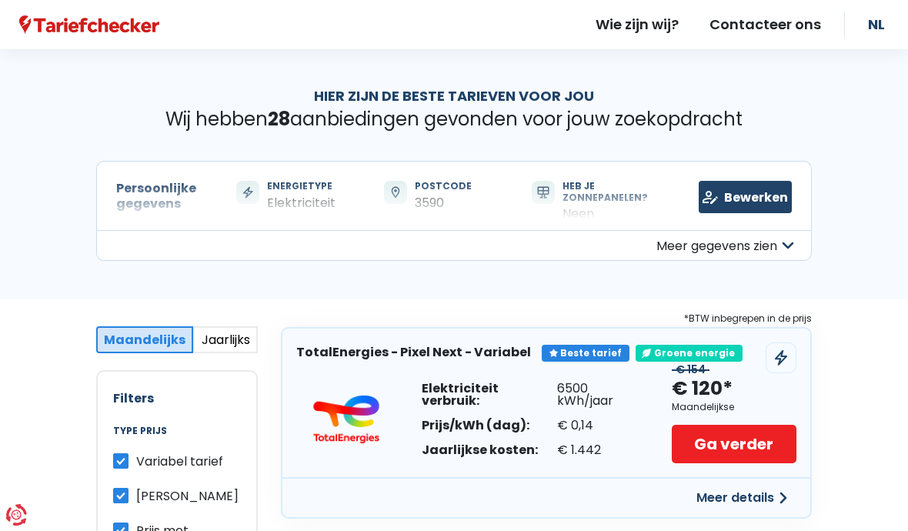
click at [771, 27] on link "Contacteer ons" at bounding box center [765, 24] width 142 height 49
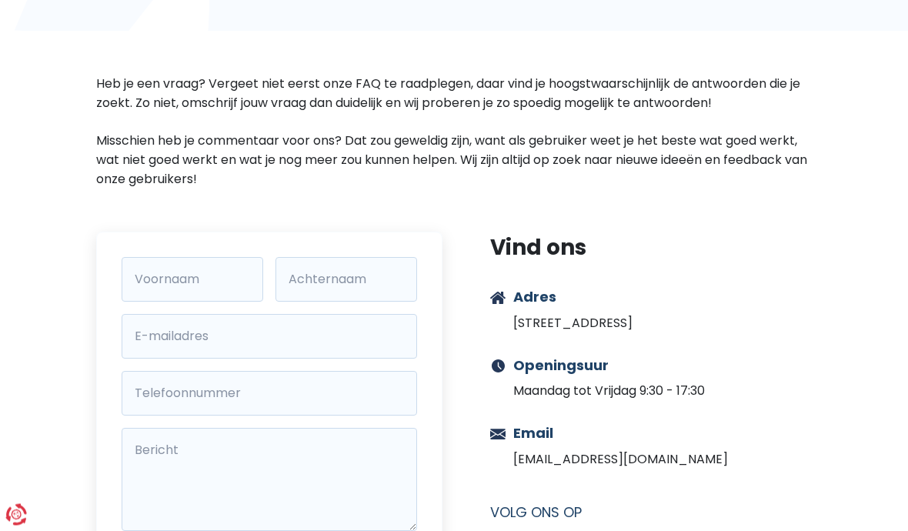
scroll to position [172, 0]
click at [164, 284] on input "Voornaam" at bounding box center [193, 279] width 142 height 45
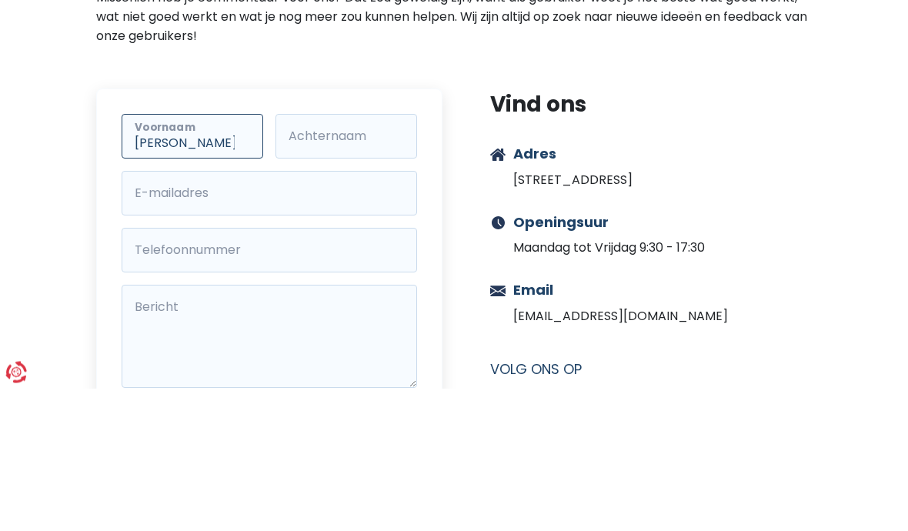
type input "[PERSON_NAME]"
click at [346, 257] on input "Achternaam" at bounding box center [346, 279] width 142 height 45
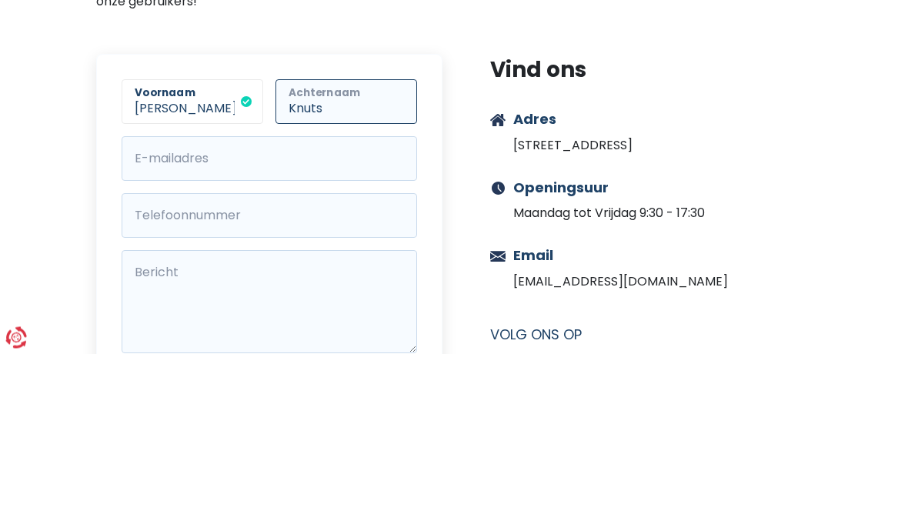
type input "Knuts"
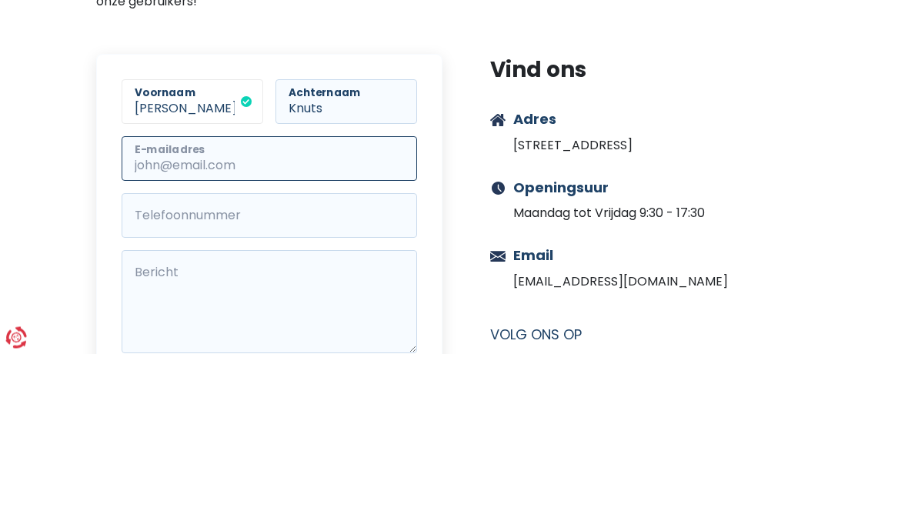
click at [154, 314] on input "E-mailadres" at bounding box center [269, 336] width 295 height 45
type input "[EMAIL_ADDRESS][DOMAIN_NAME]"
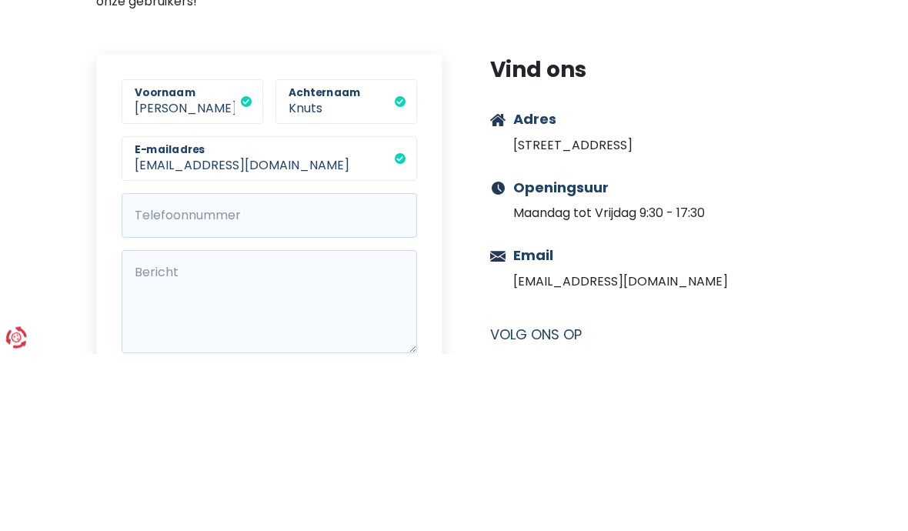
scroll to position [350, 0]
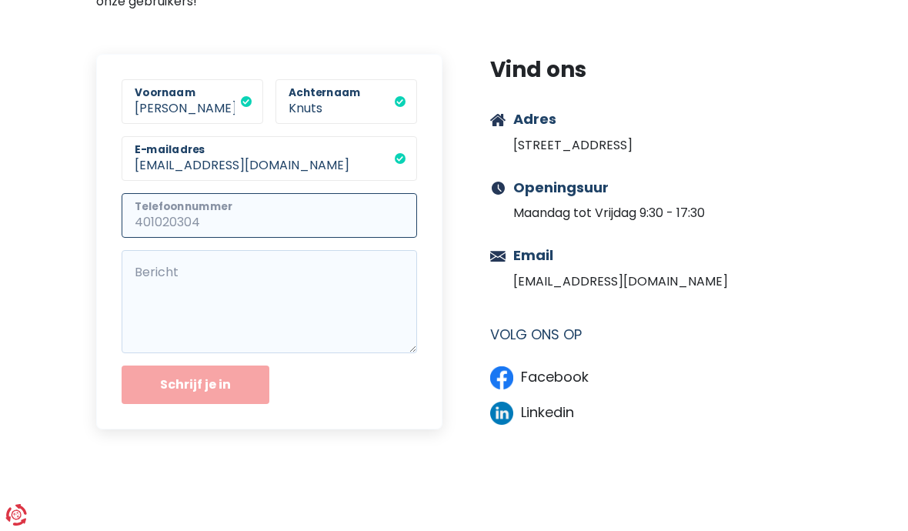
click at [161, 225] on input "Telefoonnummer" at bounding box center [269, 215] width 295 height 45
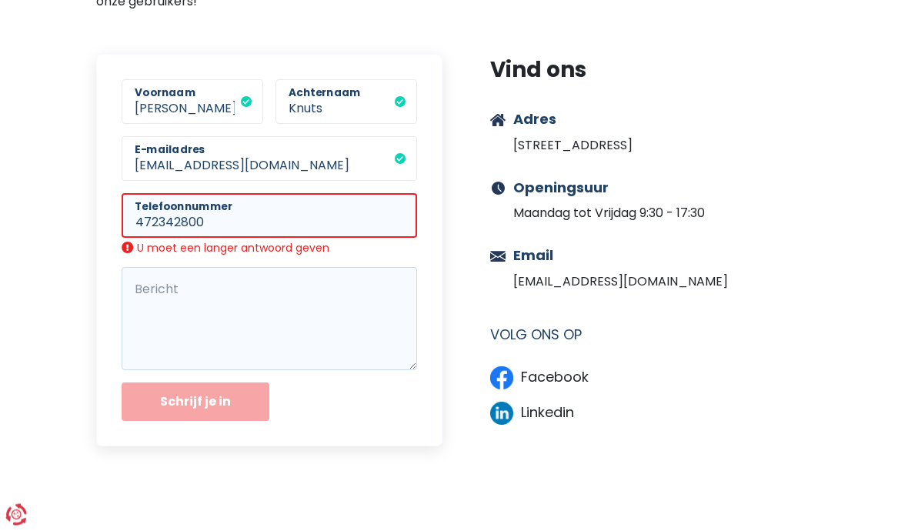
click at [107, 226] on form "[PERSON_NAME] [PERSON_NAME] [EMAIL_ADDRESS][DOMAIN_NAME] E-mailadres 472342800 …" at bounding box center [269, 251] width 346 height 392
click at [133, 225] on input "472342800" at bounding box center [269, 216] width 295 height 45
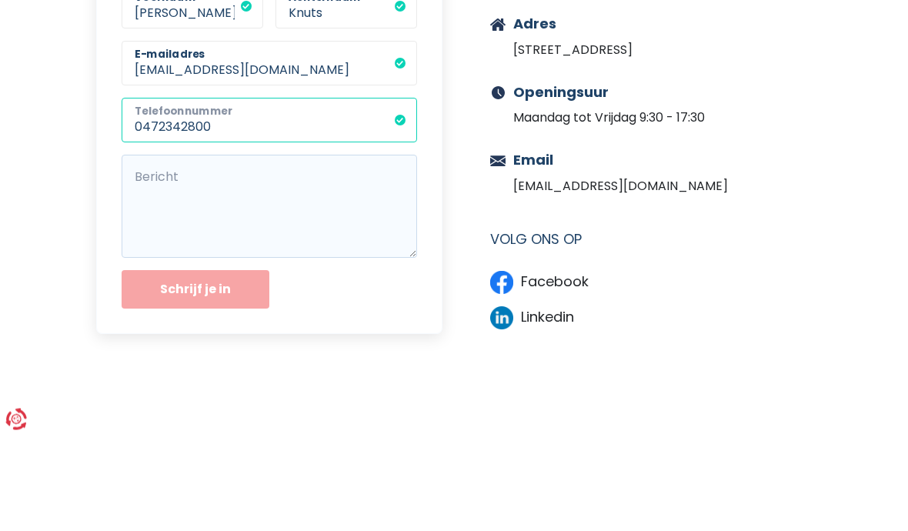
type input "0472342800"
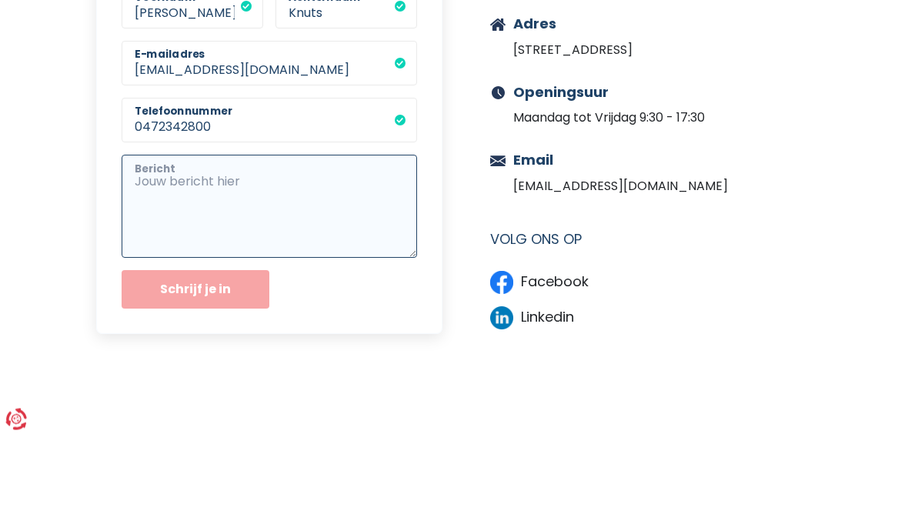
click at [212, 251] on textarea "Bericht" at bounding box center [269, 302] width 295 height 103
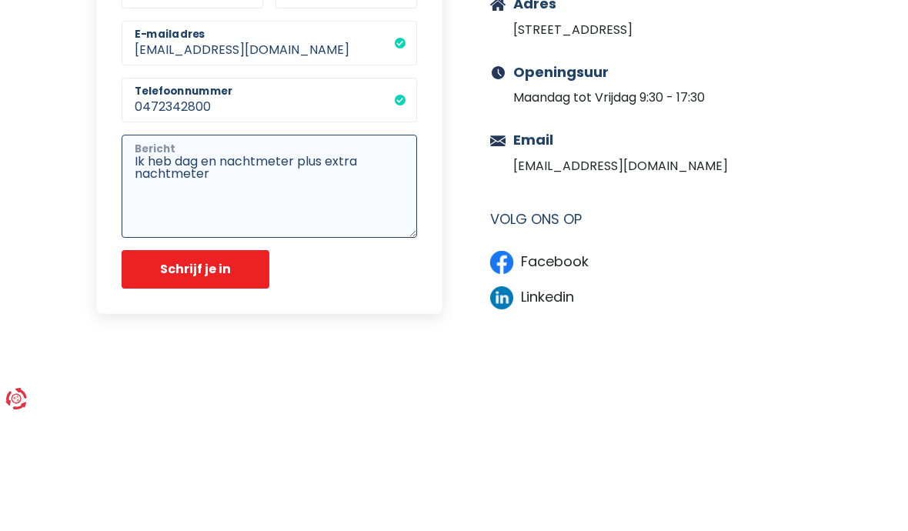
click at [168, 251] on textarea "Ik heb dag en nachtmeter plus extra nachtmeter" at bounding box center [269, 302] width 295 height 103
click at [235, 251] on textarea "Ik heb voor dag en nachtmeter plus extra nachtmeter" at bounding box center [269, 302] width 295 height 103
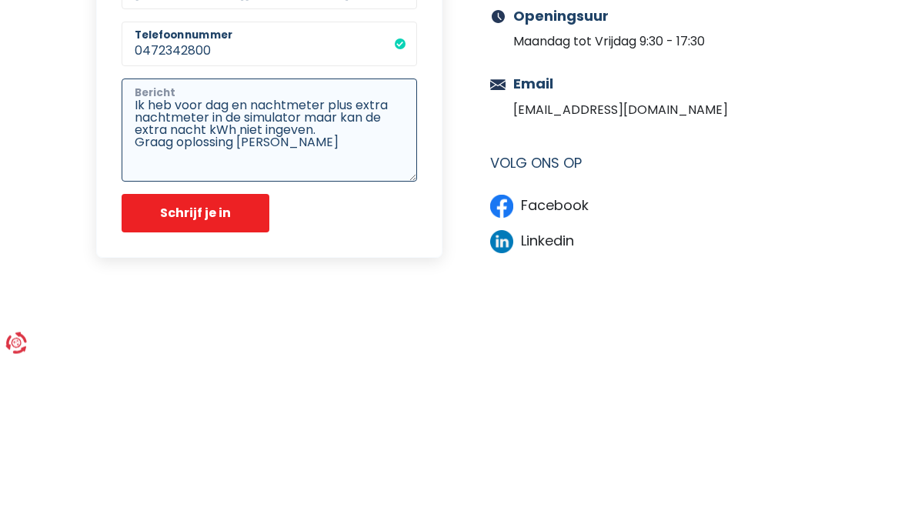
type textarea "Ik heb voor dag en nachtmeter plus extra nachtmeter in de simulator maar kan de…"
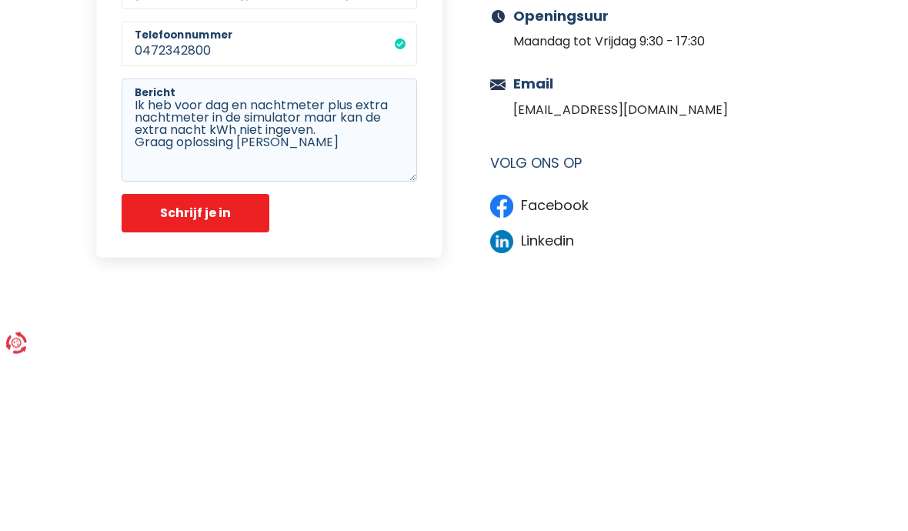
click at [191, 366] on button "Schrijf je in" at bounding box center [196, 385] width 148 height 38
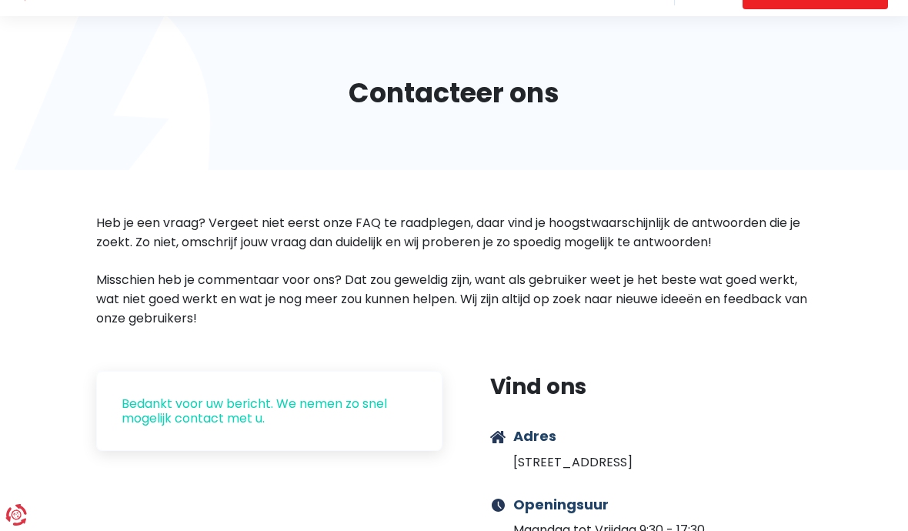
scroll to position [0, 0]
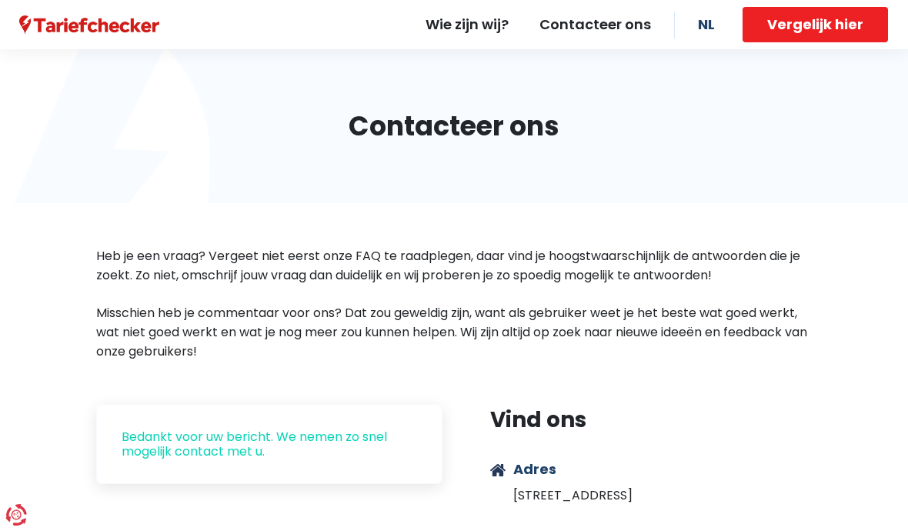
click at [459, 32] on link "Wie zijn wij?" at bounding box center [467, 24] width 114 height 49
